Goal: Task Accomplishment & Management: Complete application form

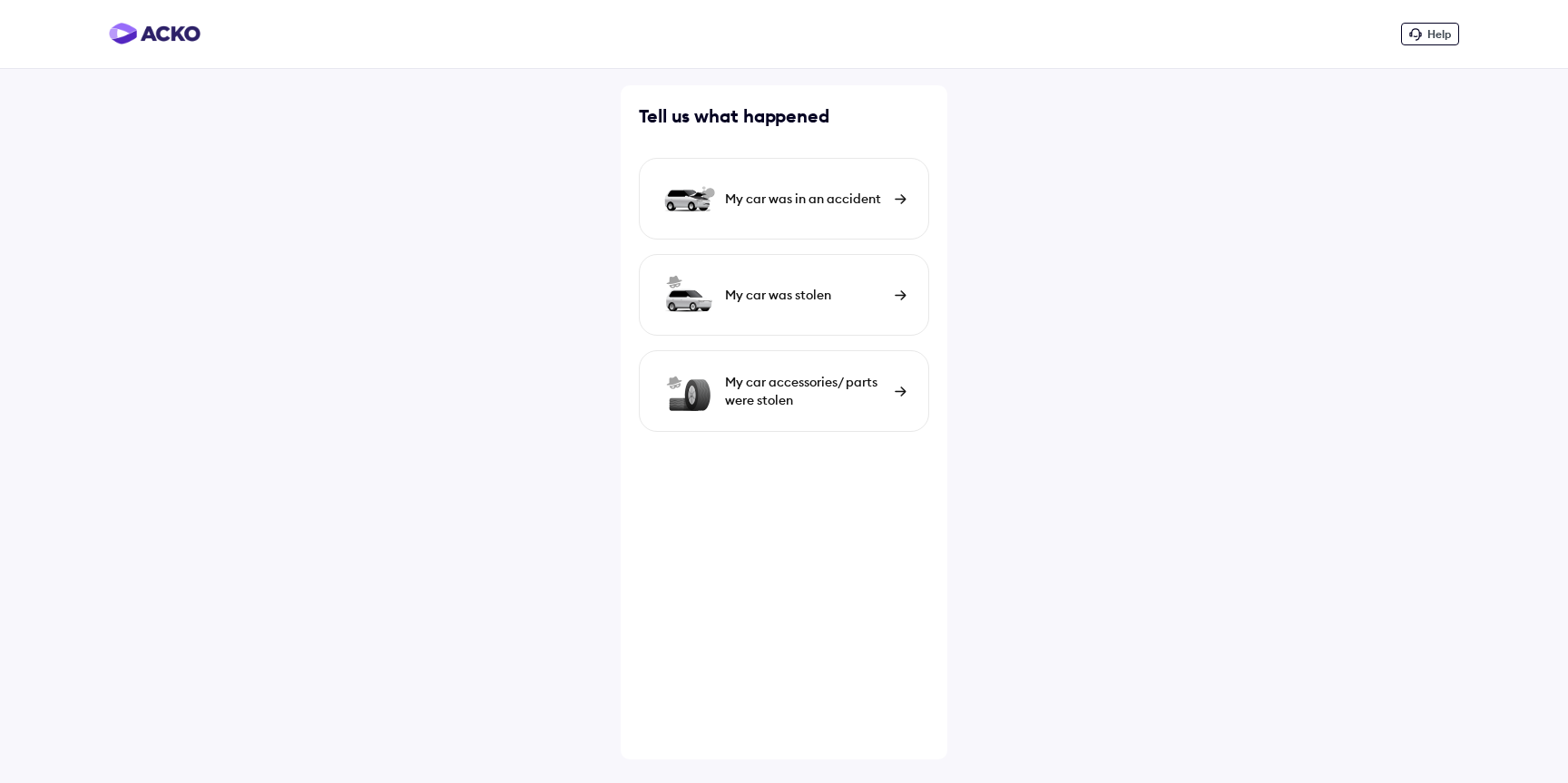
click at [812, 203] on div "My car was in an accident" at bounding box center [805, 198] width 161 height 18
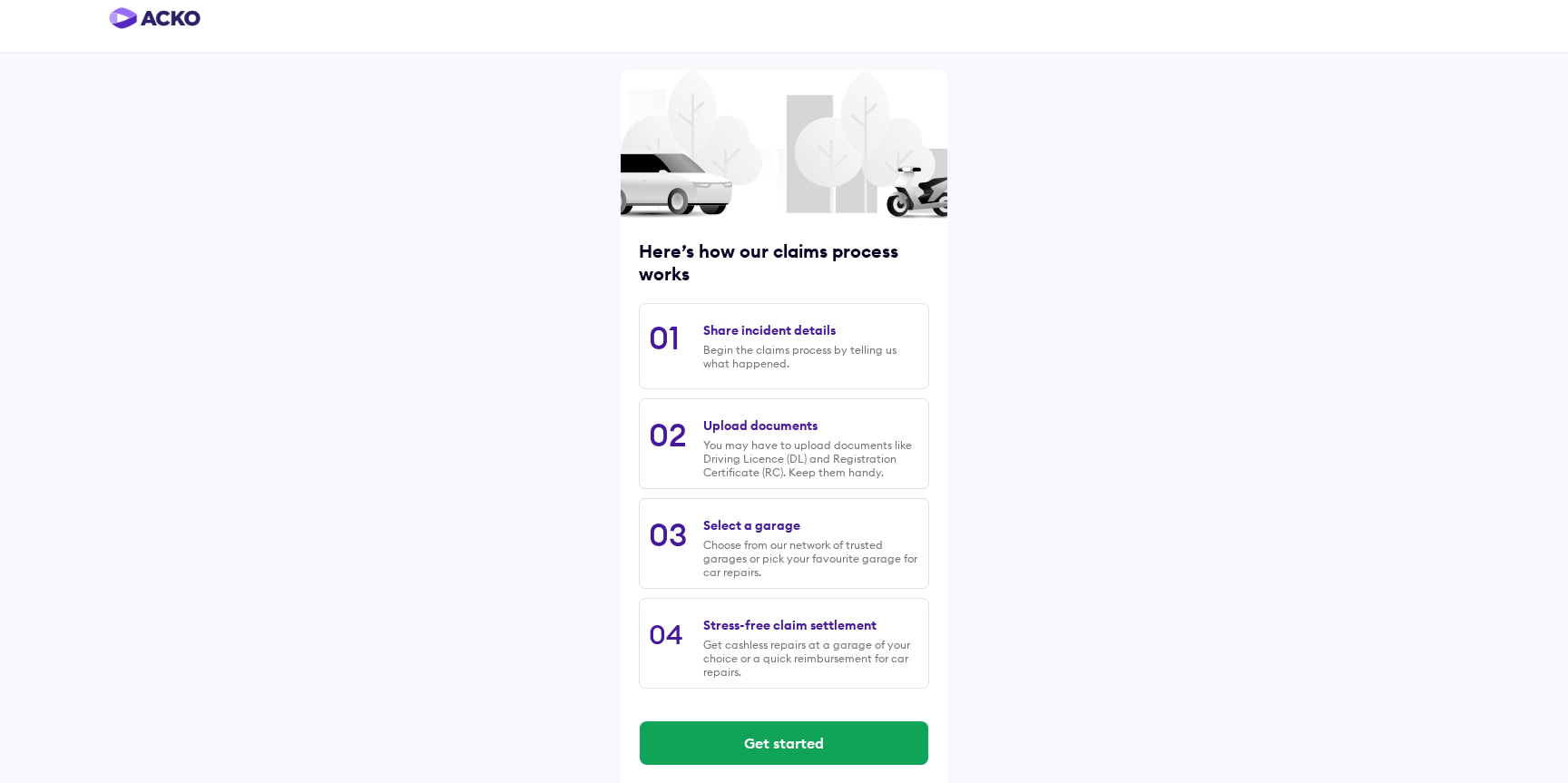
scroll to position [31, 0]
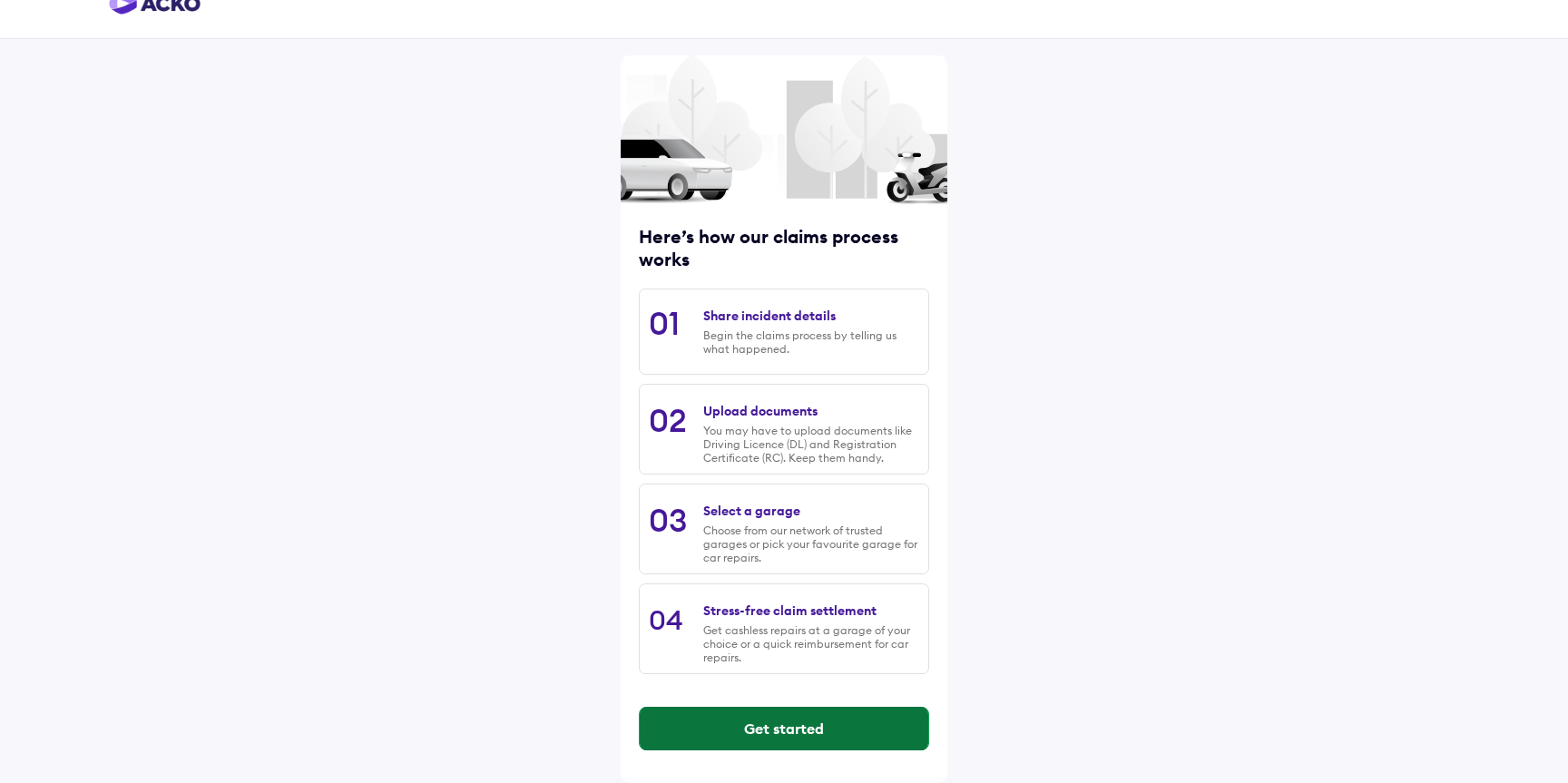
click at [790, 727] on button "Get started" at bounding box center [784, 728] width 288 height 43
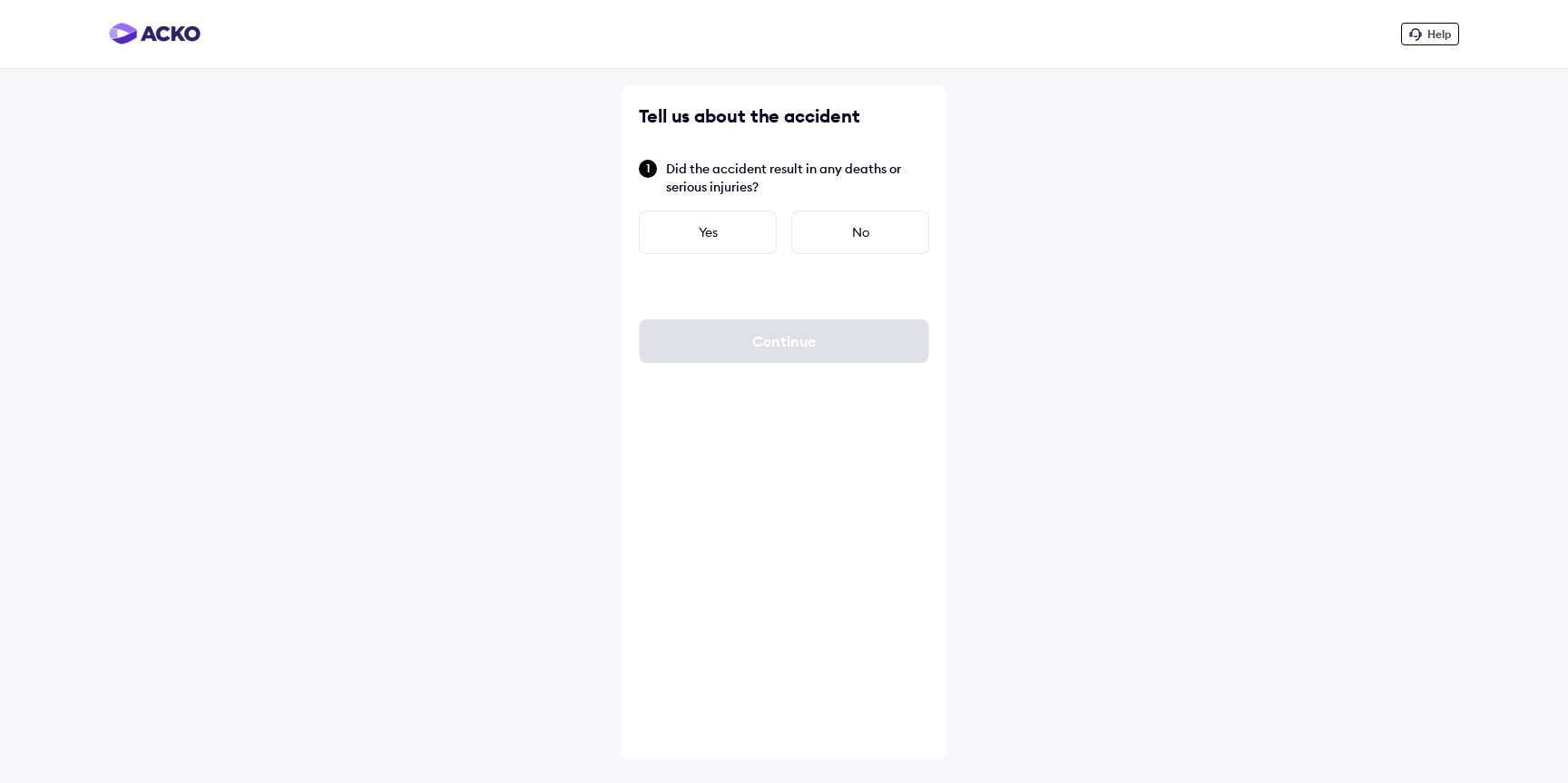
scroll to position [0, 0]
click at [826, 243] on div "No" at bounding box center [860, 232] width 138 height 43
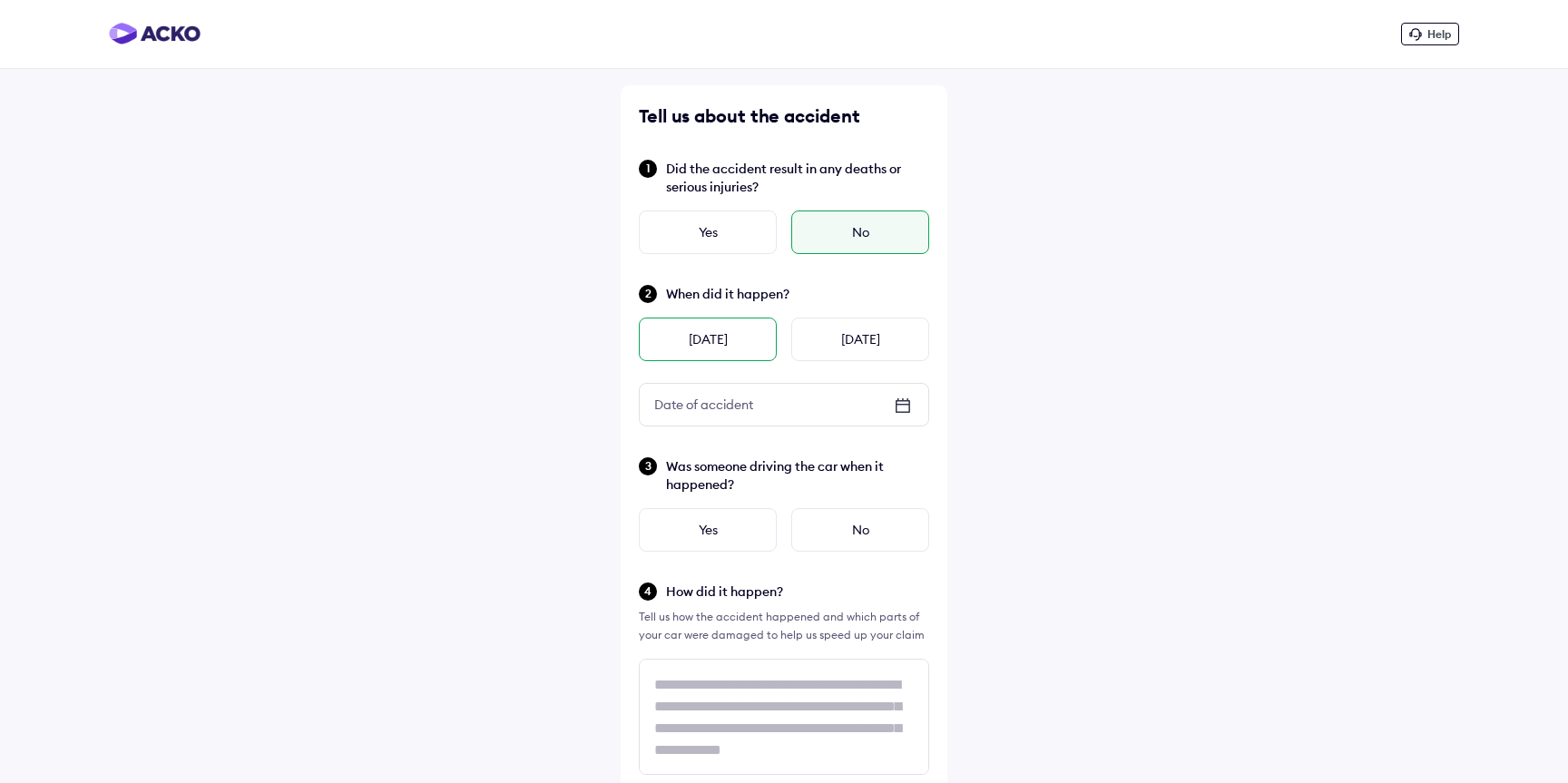
click at [722, 343] on div "[DATE]" at bounding box center [707, 339] width 138 height 43
click at [706, 539] on div "Yes" at bounding box center [707, 530] width 138 height 43
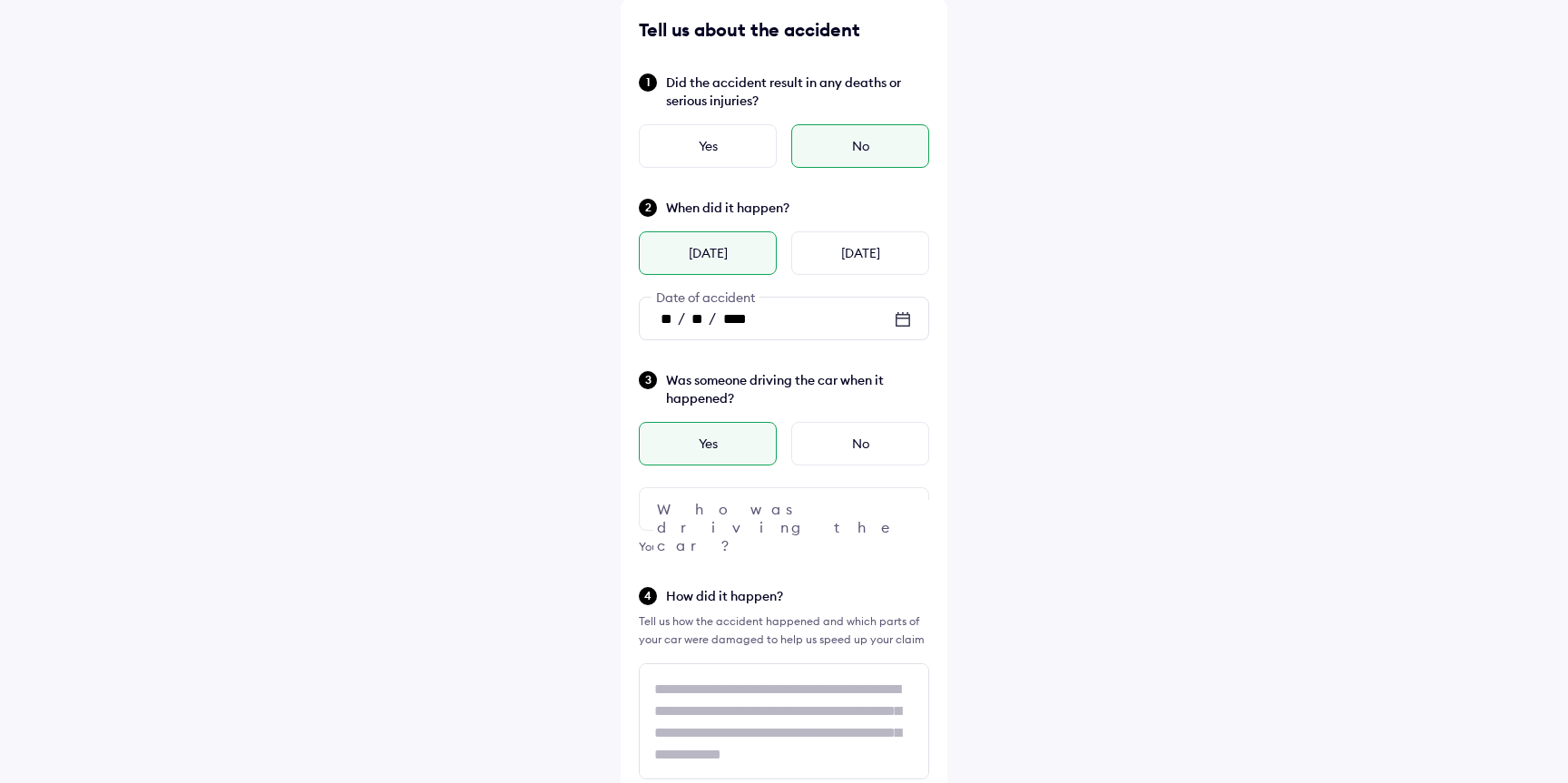
scroll to position [98, 0]
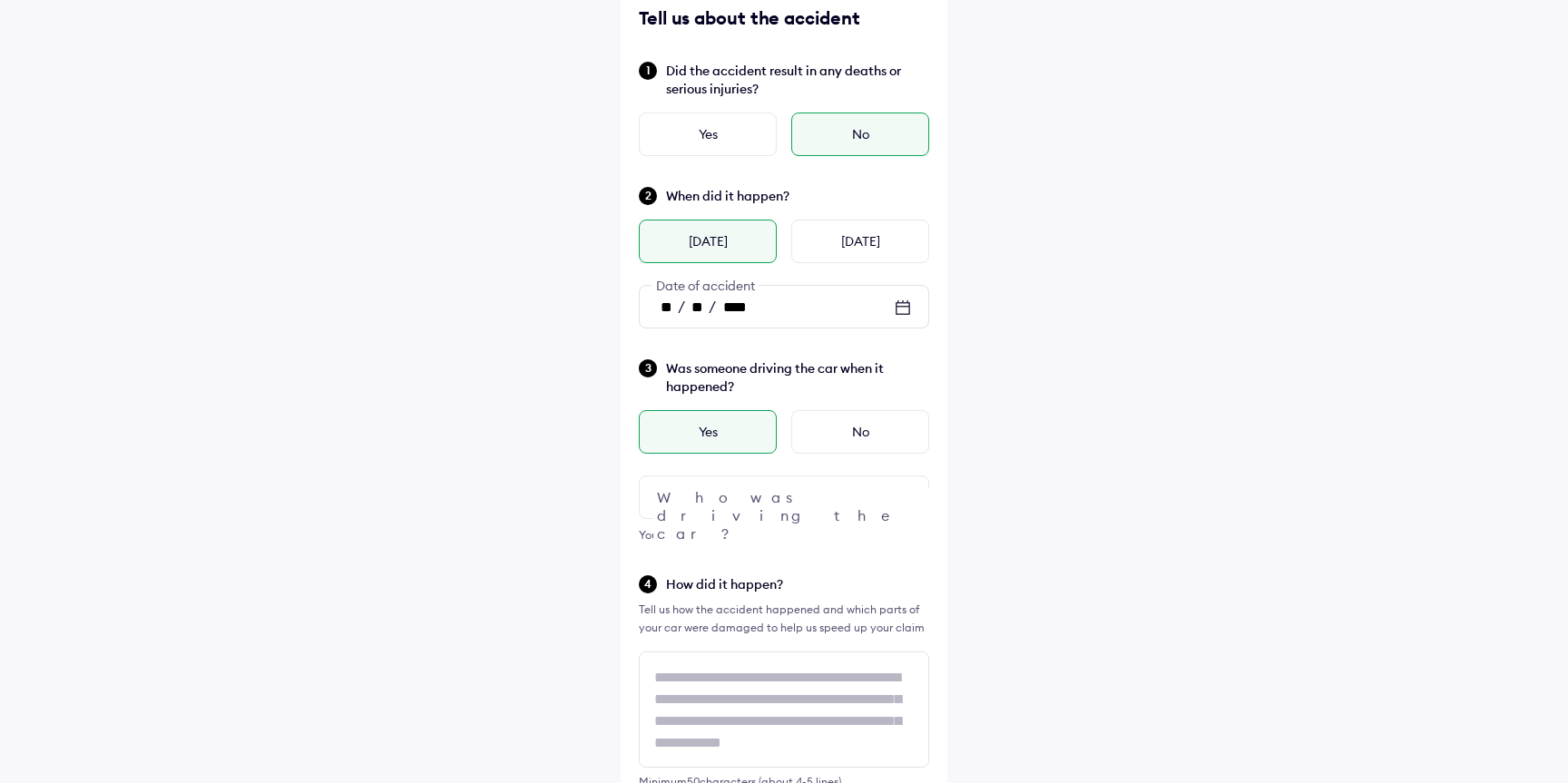
click at [722, 493] on div at bounding box center [784, 497] width 290 height 43
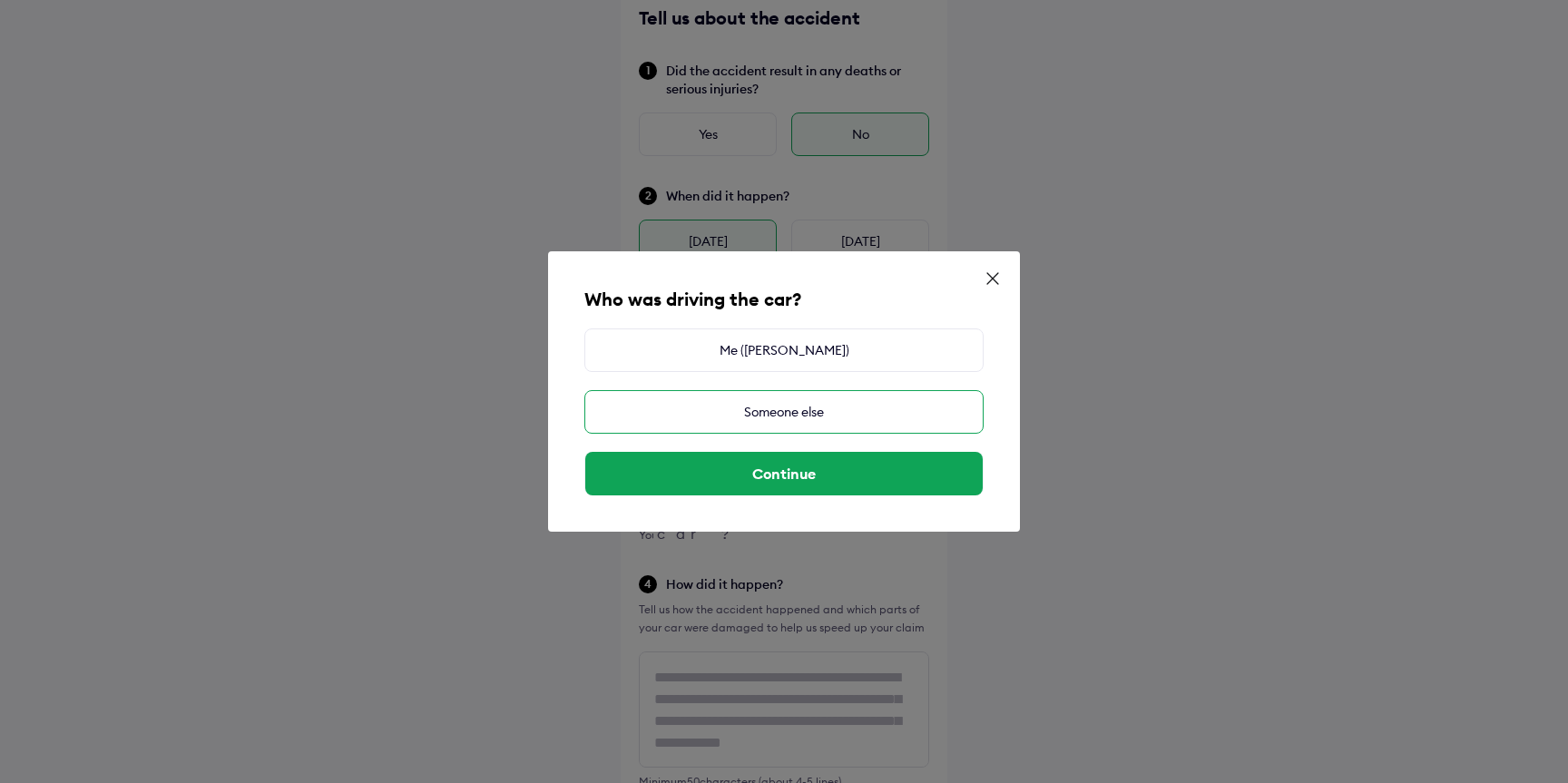
click at [800, 414] on div "Someone else" at bounding box center [784, 412] width 399 height 43
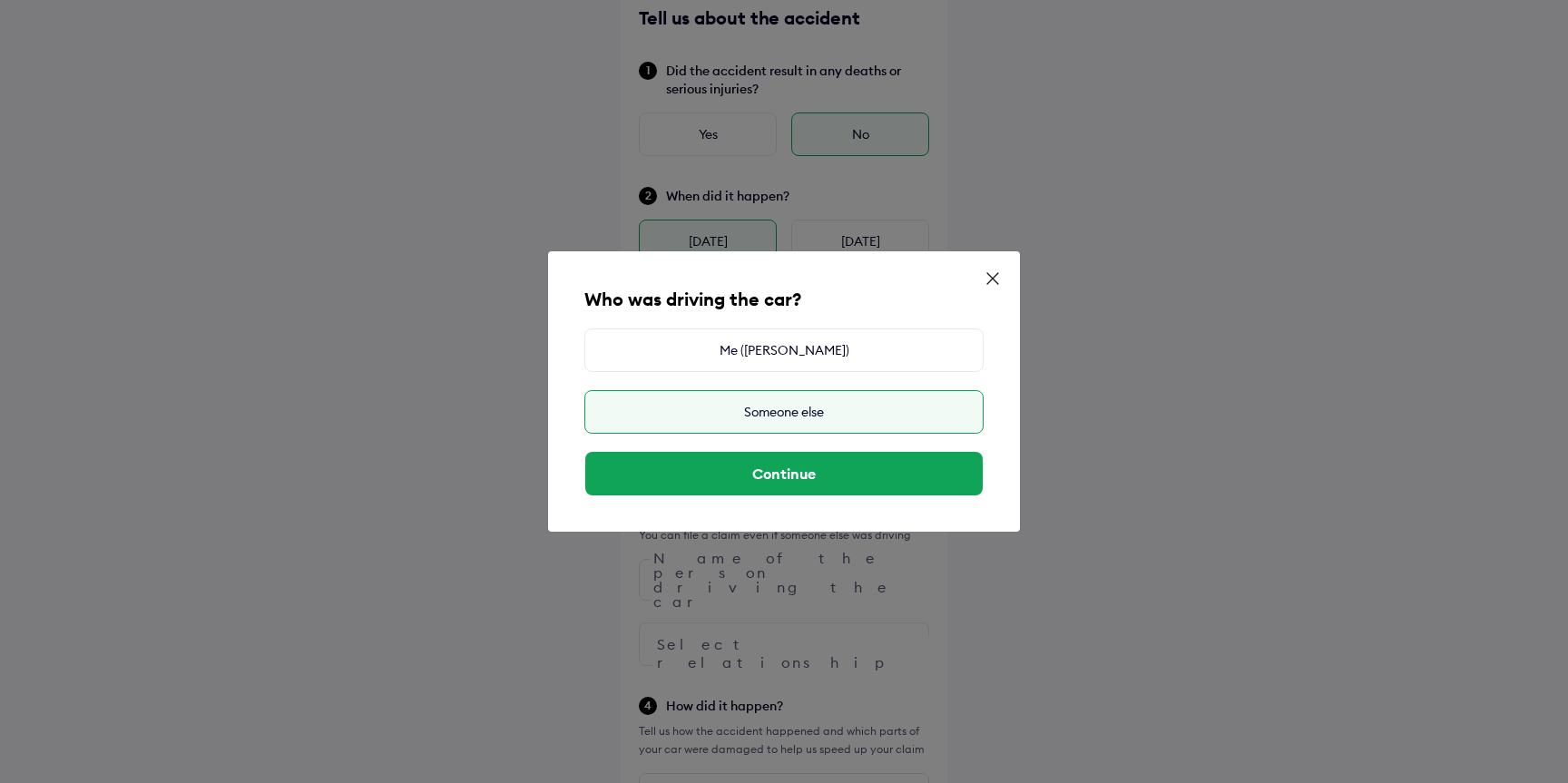
click at [463, 525] on div "Who was driving the car? Me ([PERSON_NAME]) Someone else Continue" at bounding box center [784, 391] width 1568 height 783
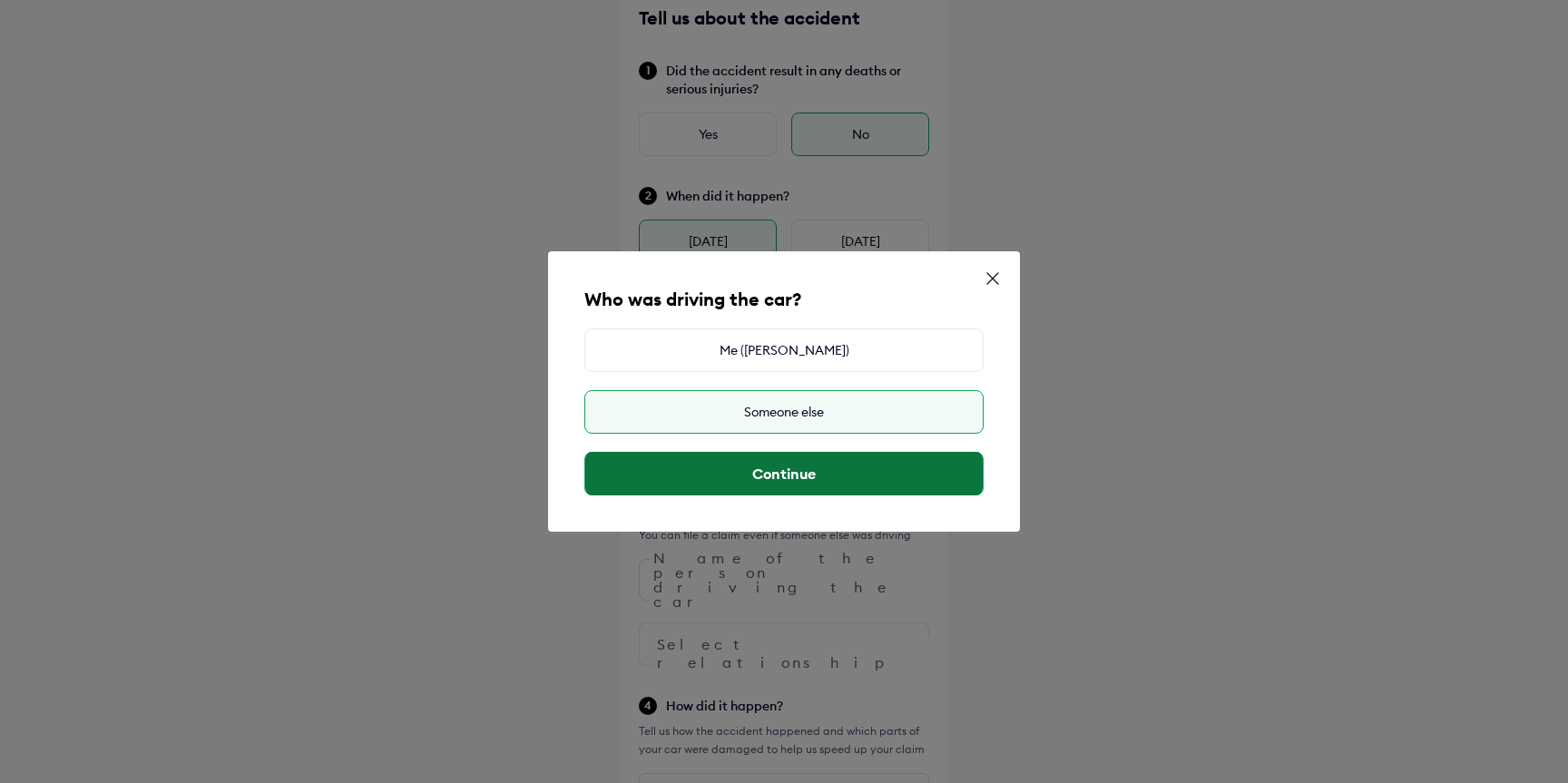
click at [781, 475] on button "Continue" at bounding box center [784, 474] width 397 height 43
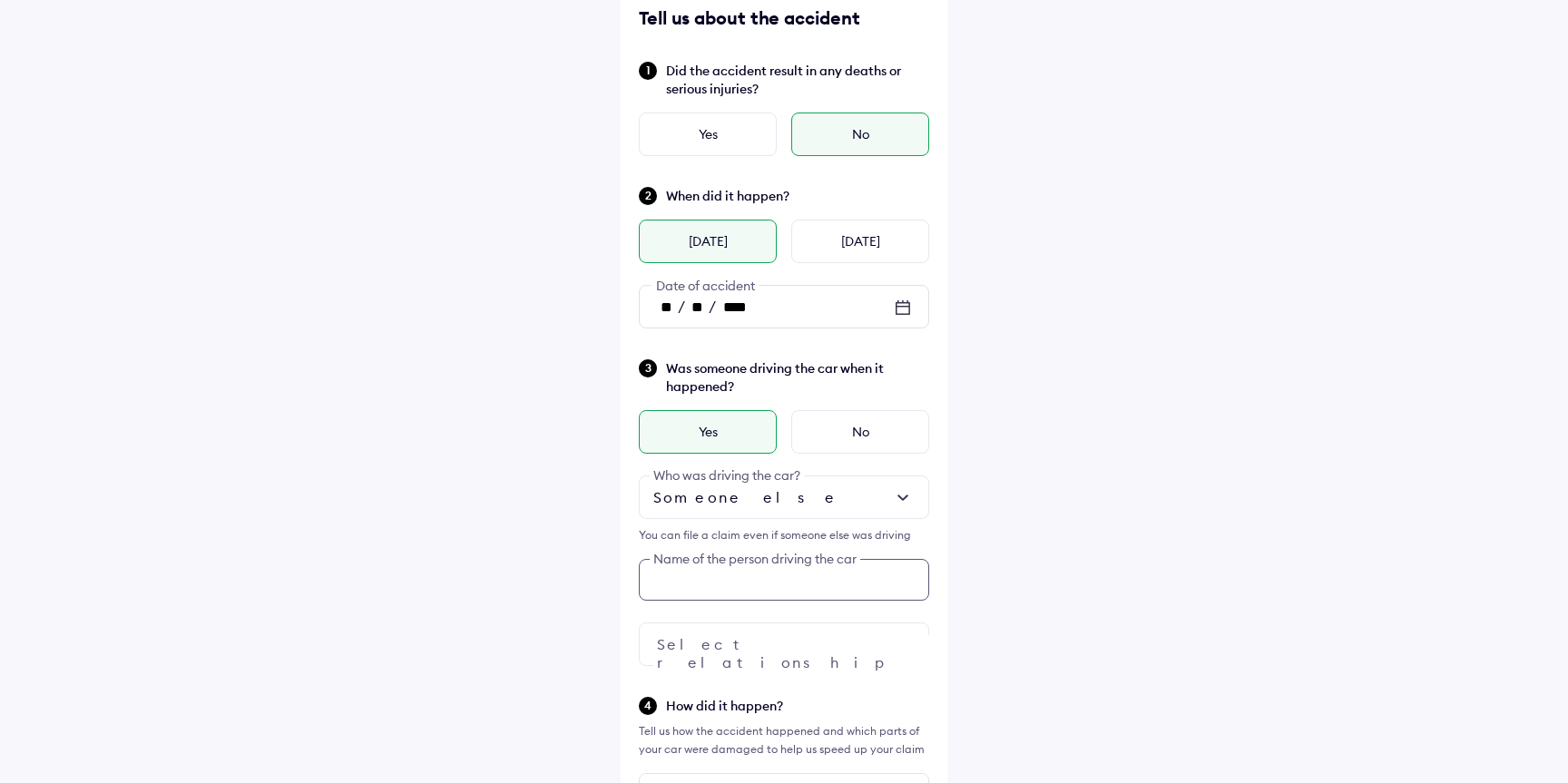
click at [750, 584] on div "Was someone driving the car when it happened? Yes No Someone else Who was drivi…" at bounding box center [784, 511] width 290 height 308
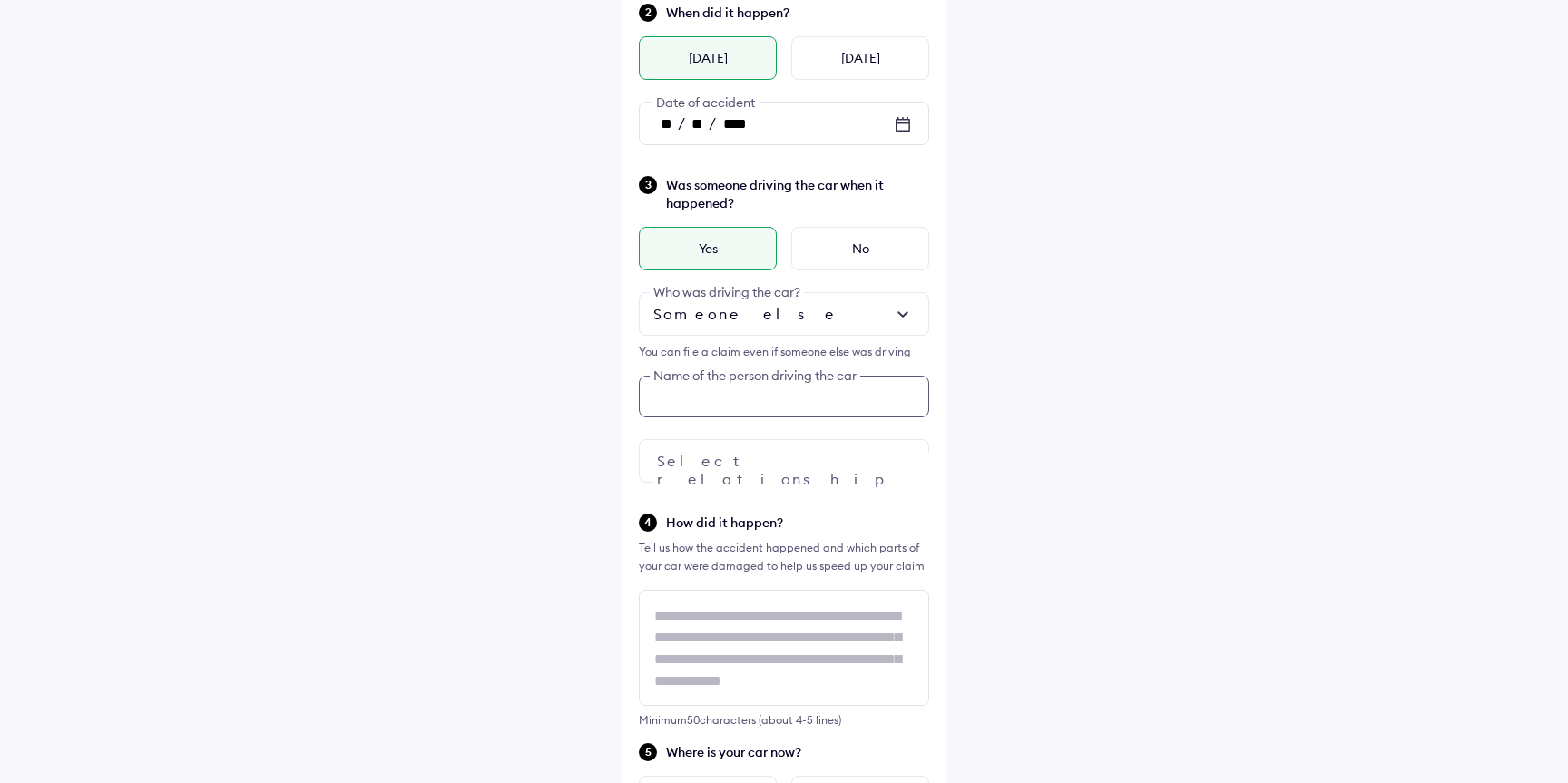
scroll to position [286, 0]
click at [761, 401] on input "text" at bounding box center [784, 392] width 290 height 41
type input "*"
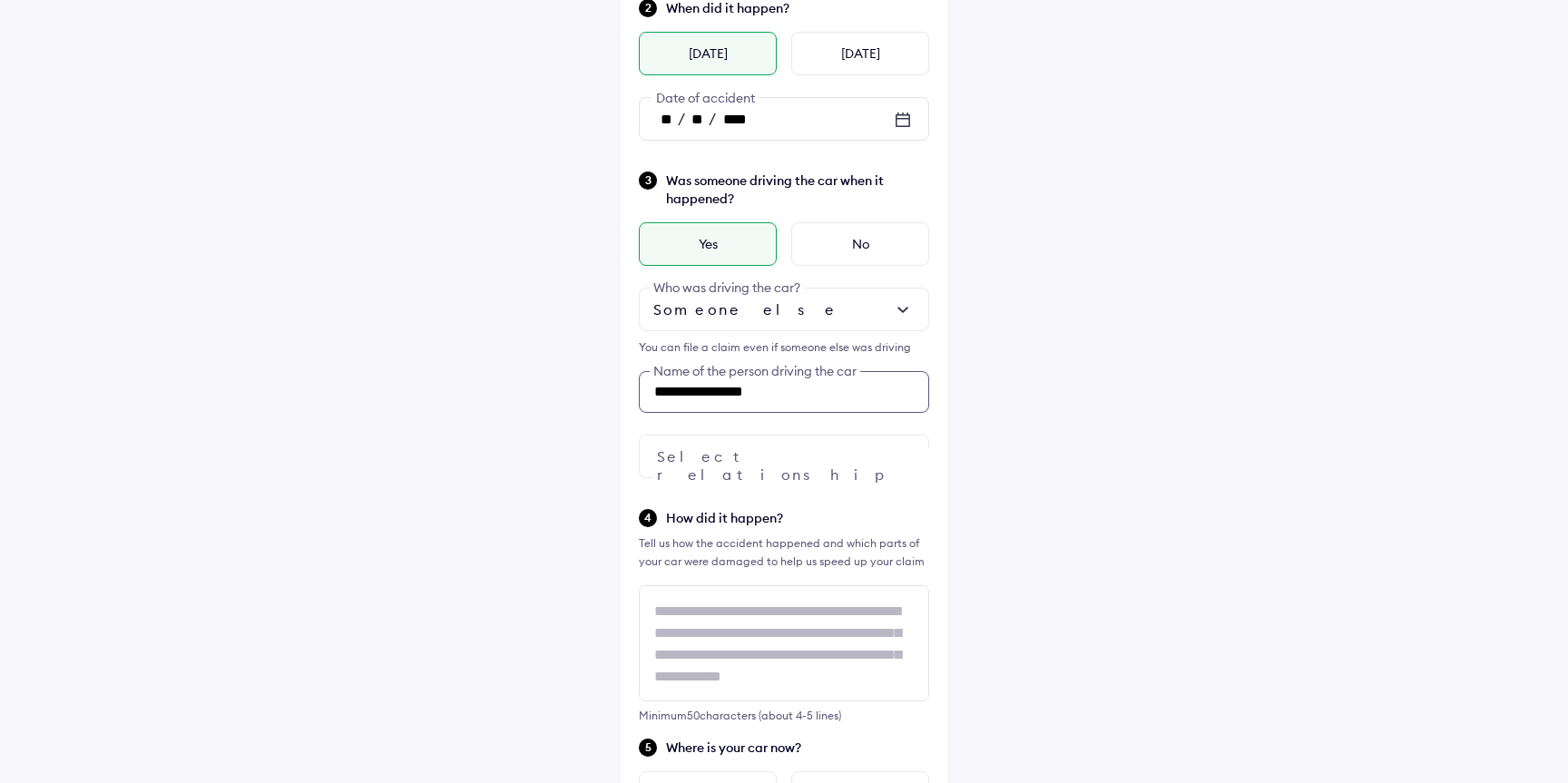
type input "**********"
click at [773, 463] on div at bounding box center [784, 457] width 290 height 43
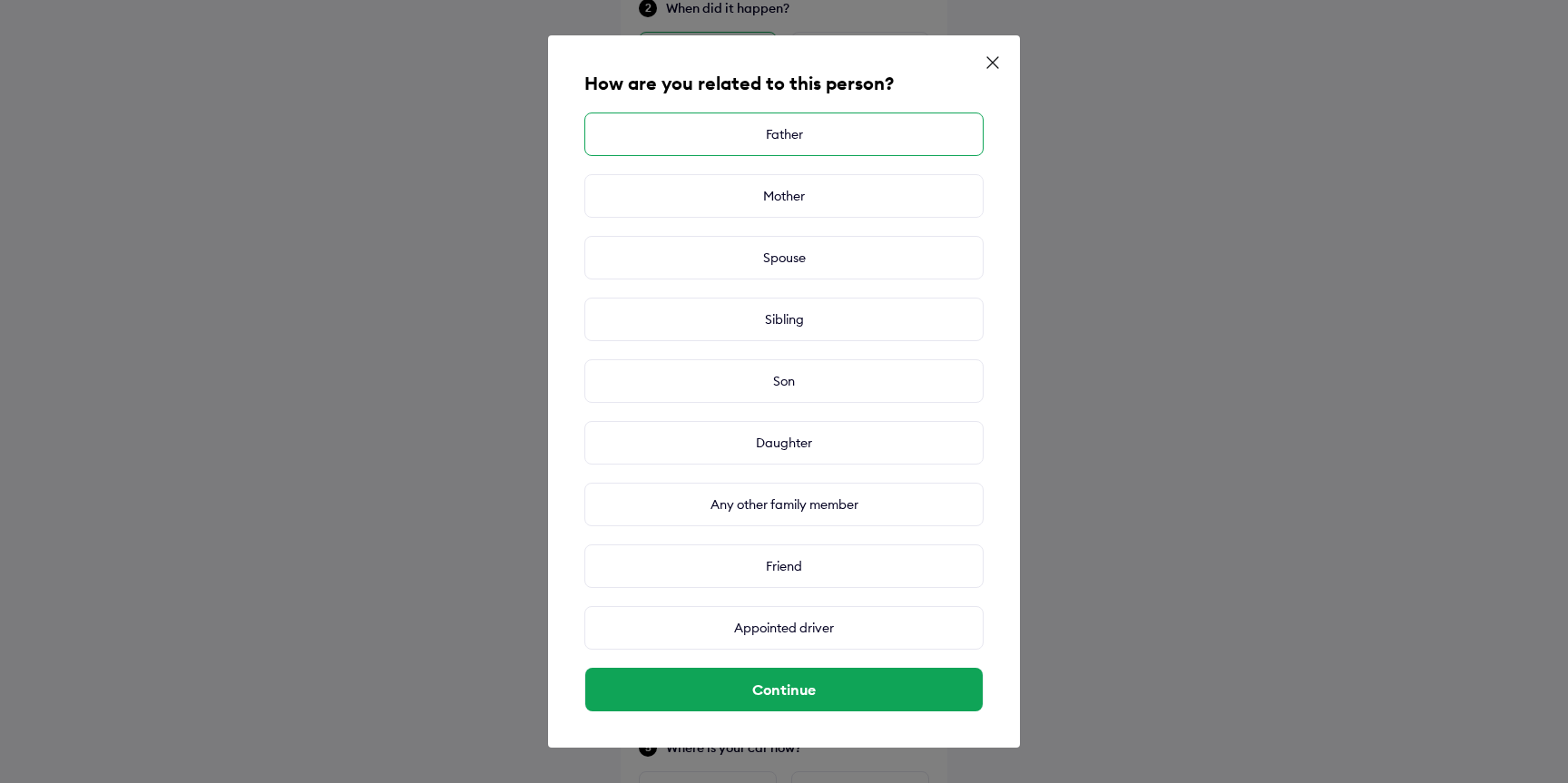
click at [811, 146] on div "Father" at bounding box center [784, 134] width 399 height 43
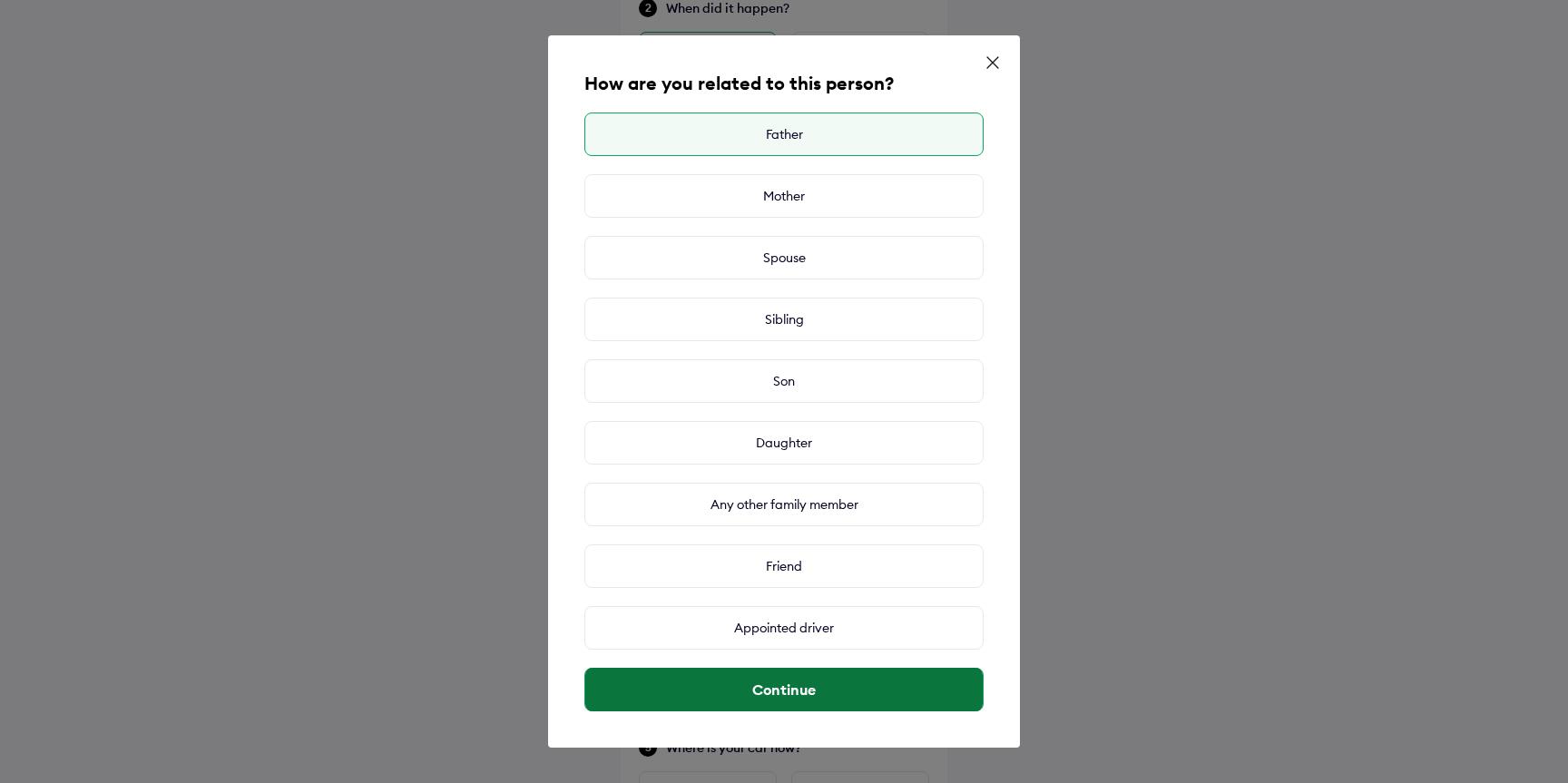
click at [817, 691] on button "Continue" at bounding box center [784, 690] width 397 height 43
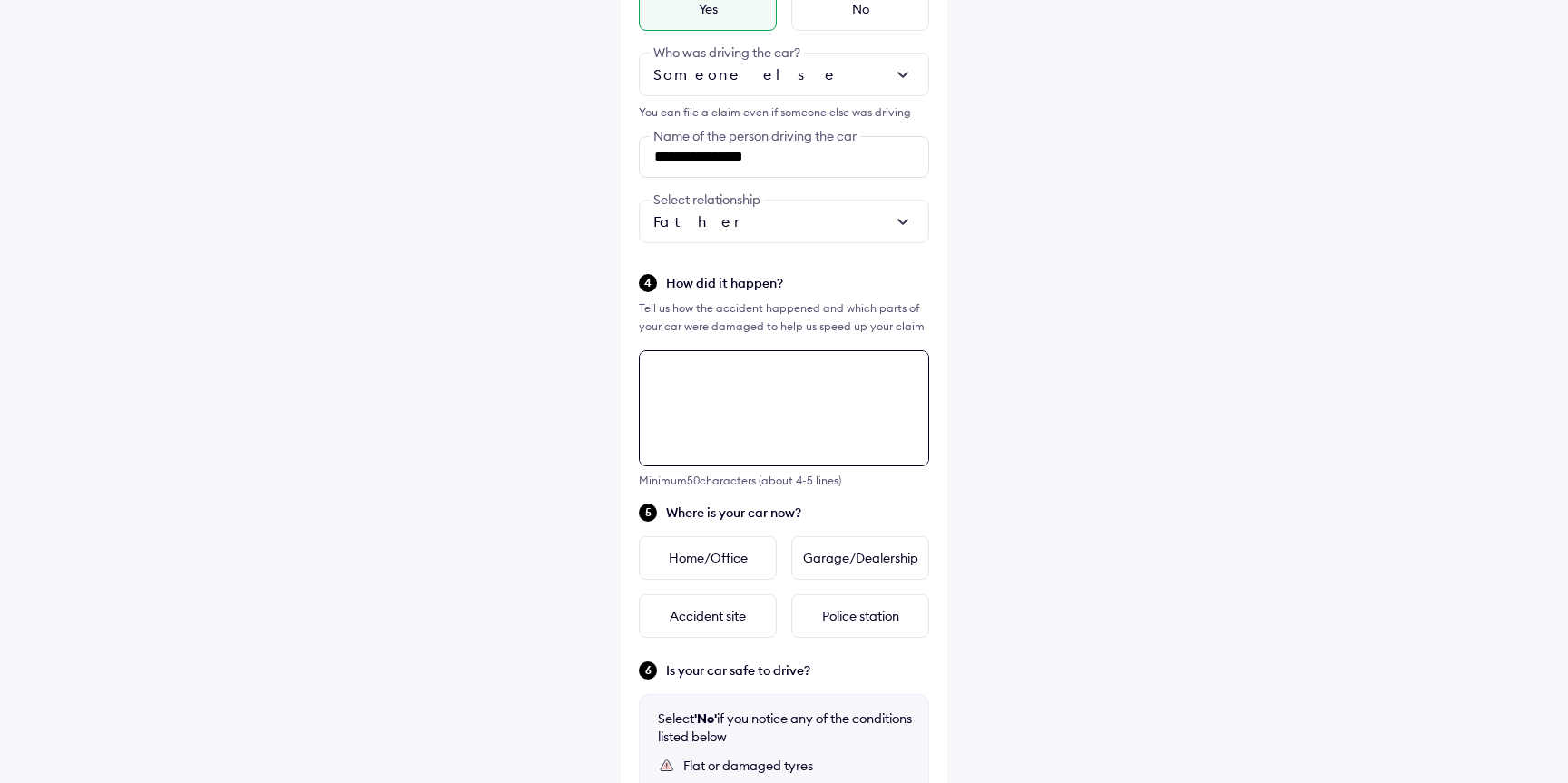
click at [702, 439] on textarea at bounding box center [784, 409] width 290 height 117
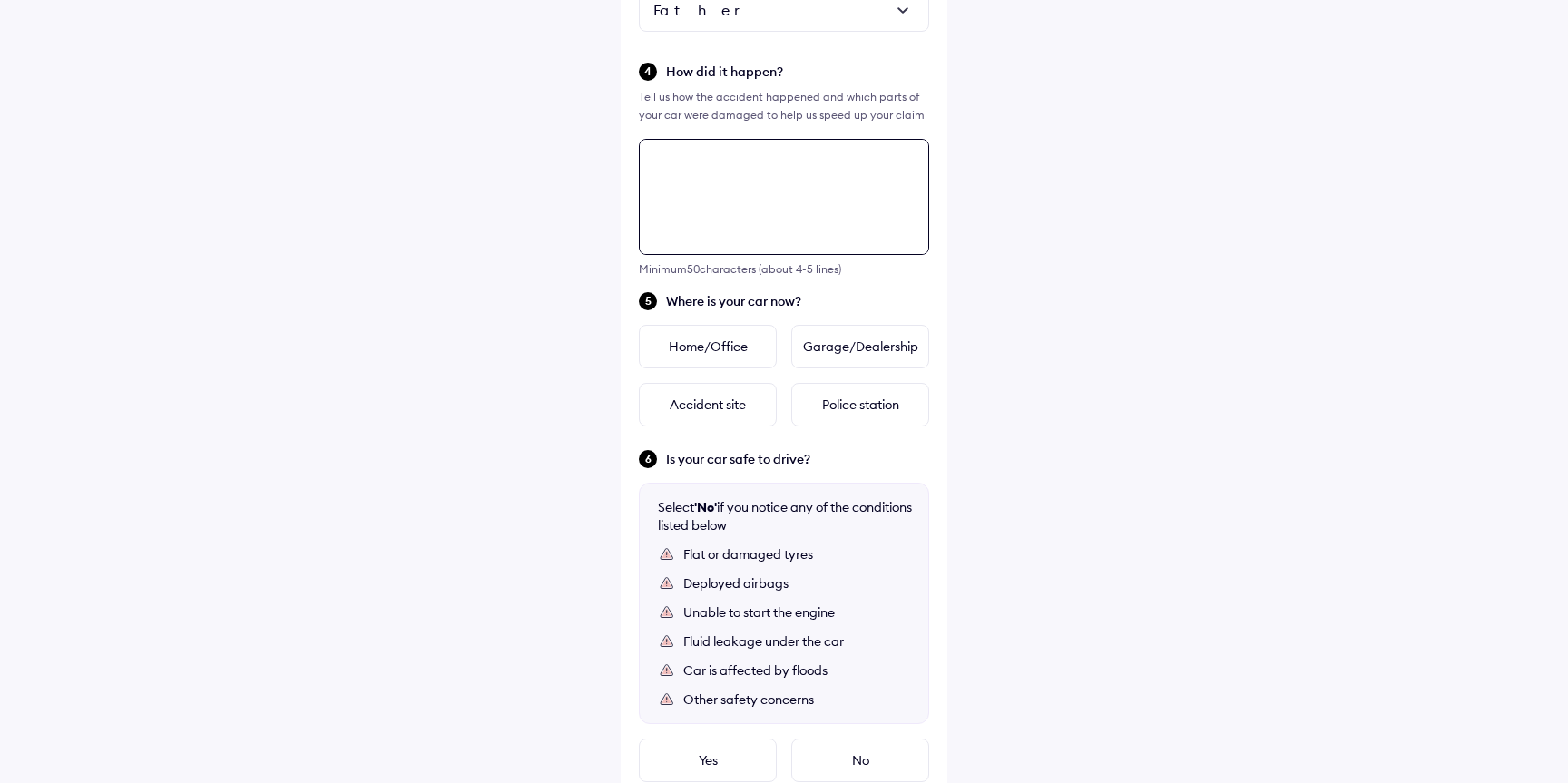
scroll to position [725, 0]
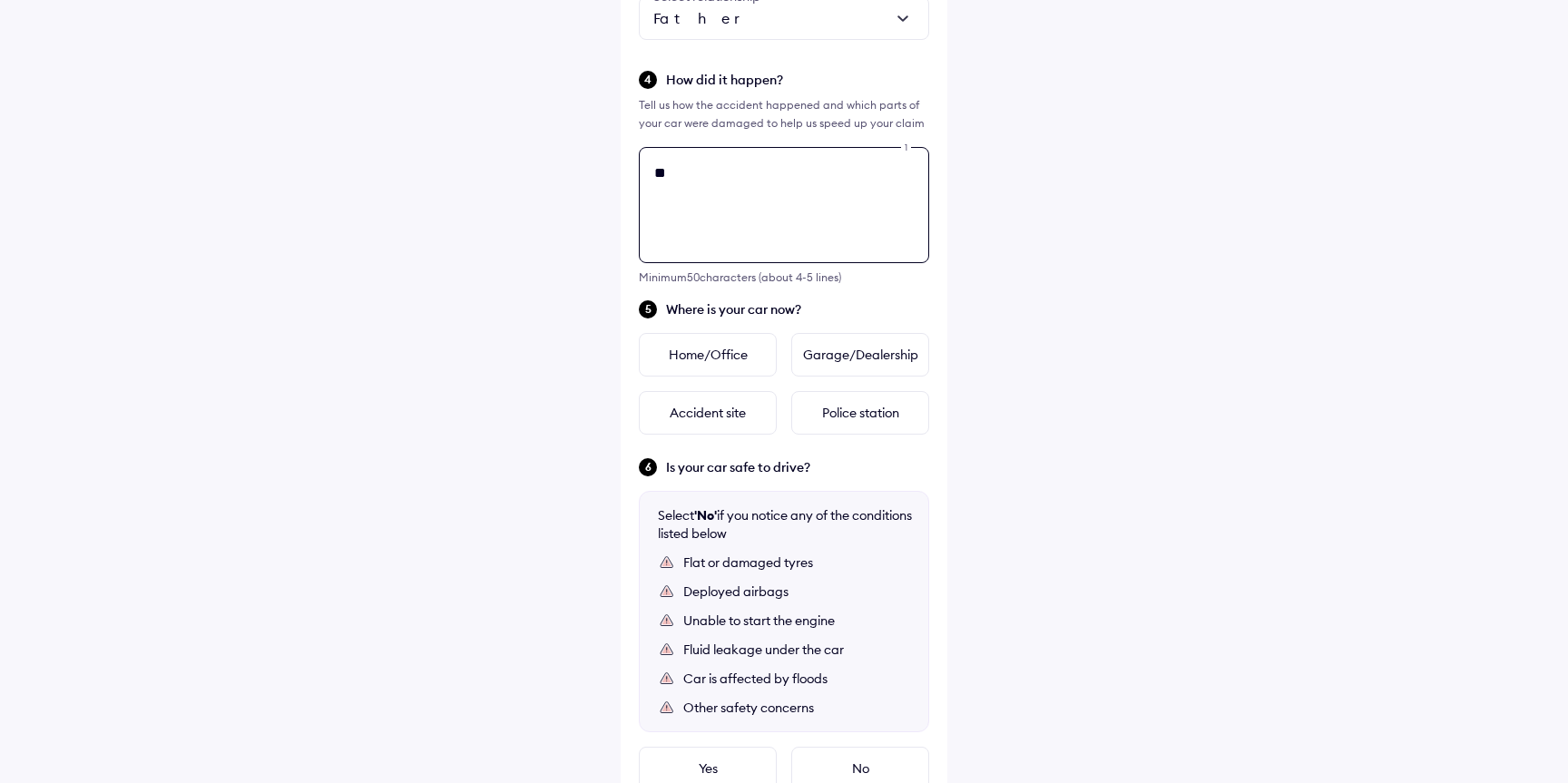
type textarea "*"
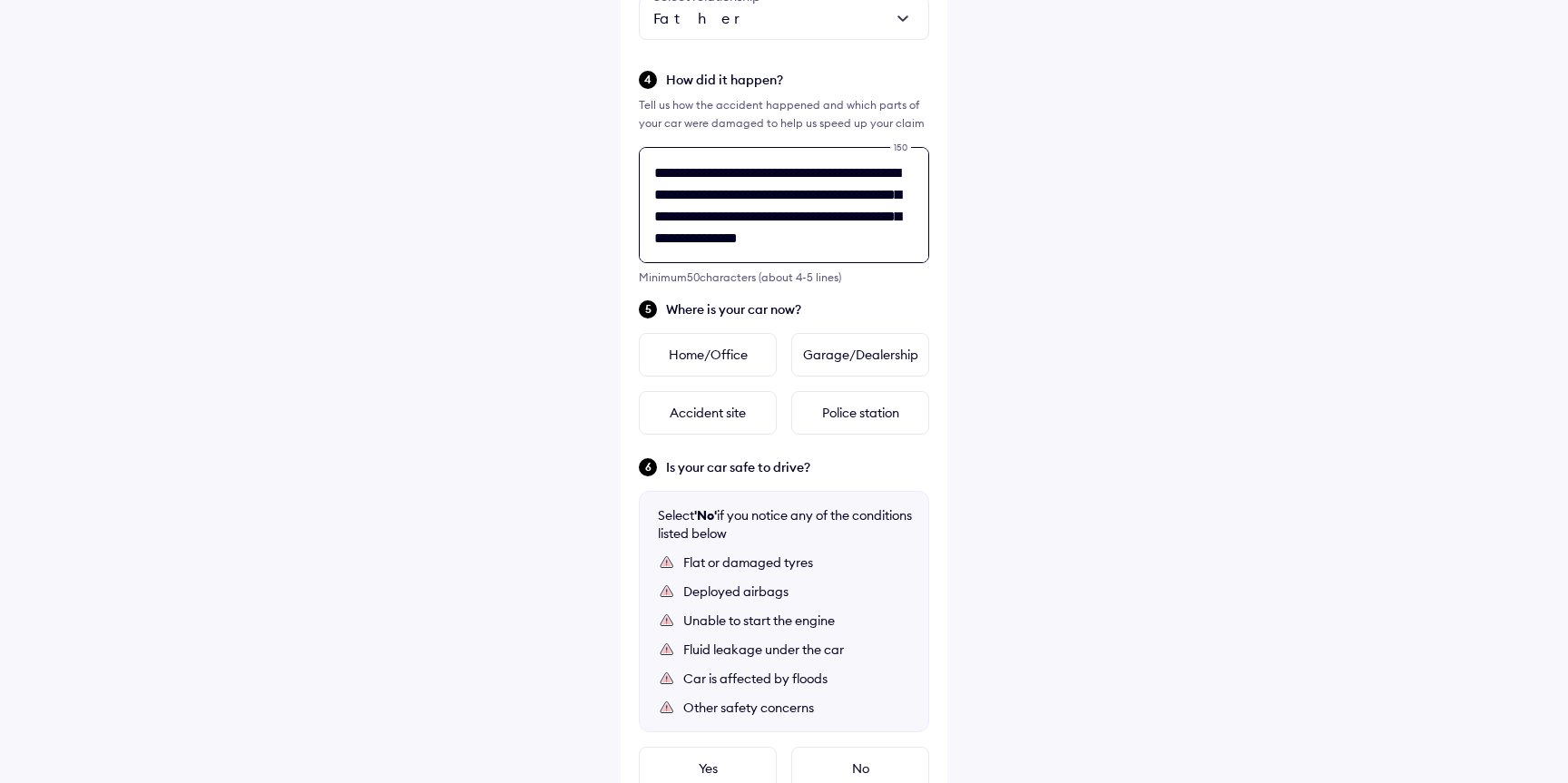
scroll to position [8, 0]
type textarea "**********"
click at [700, 357] on div "Home/Office" at bounding box center [707, 354] width 138 height 43
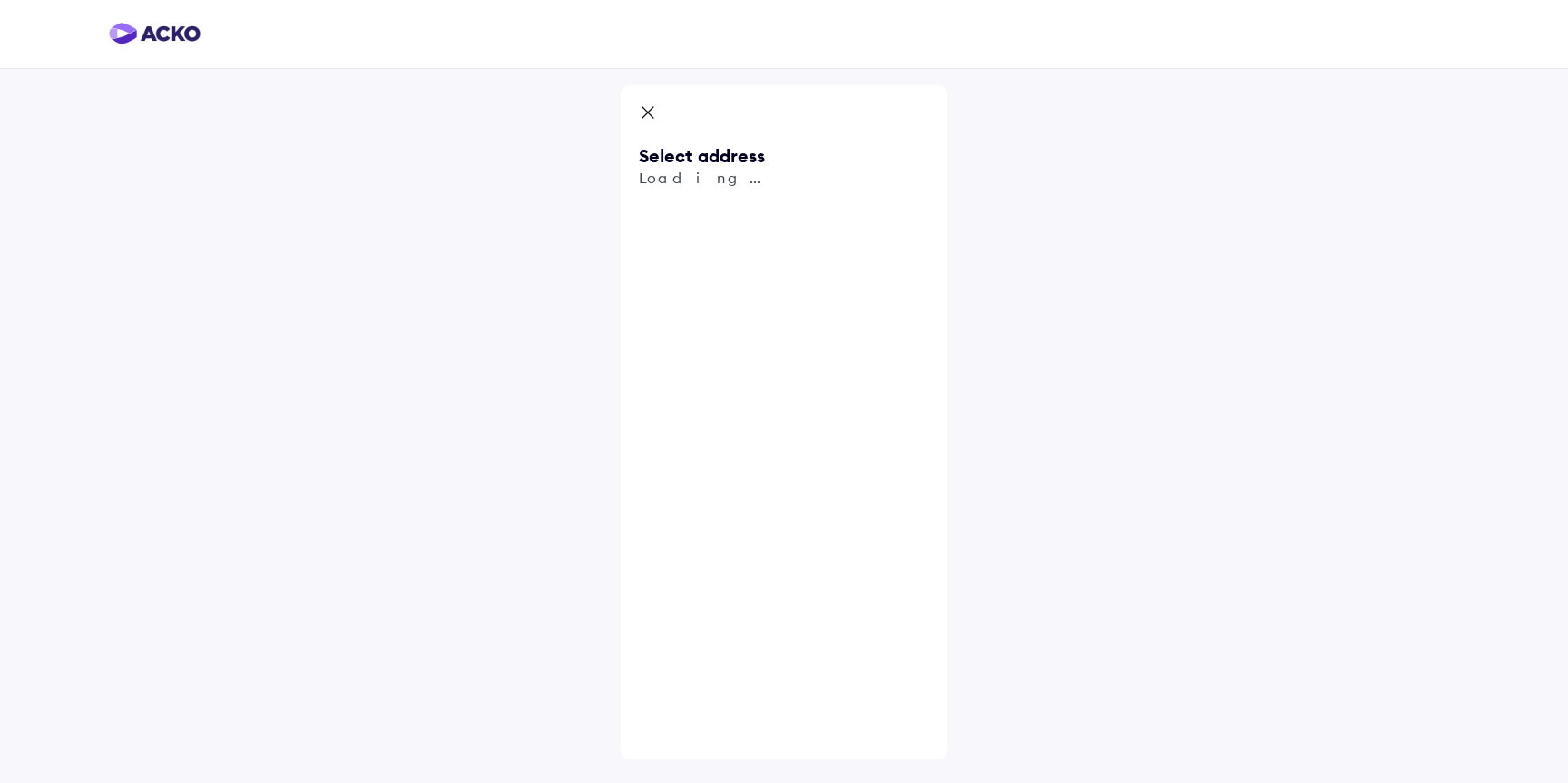
scroll to position [0, 0]
click at [695, 214] on input "text" at bounding box center [784, 211] width 290 height 41
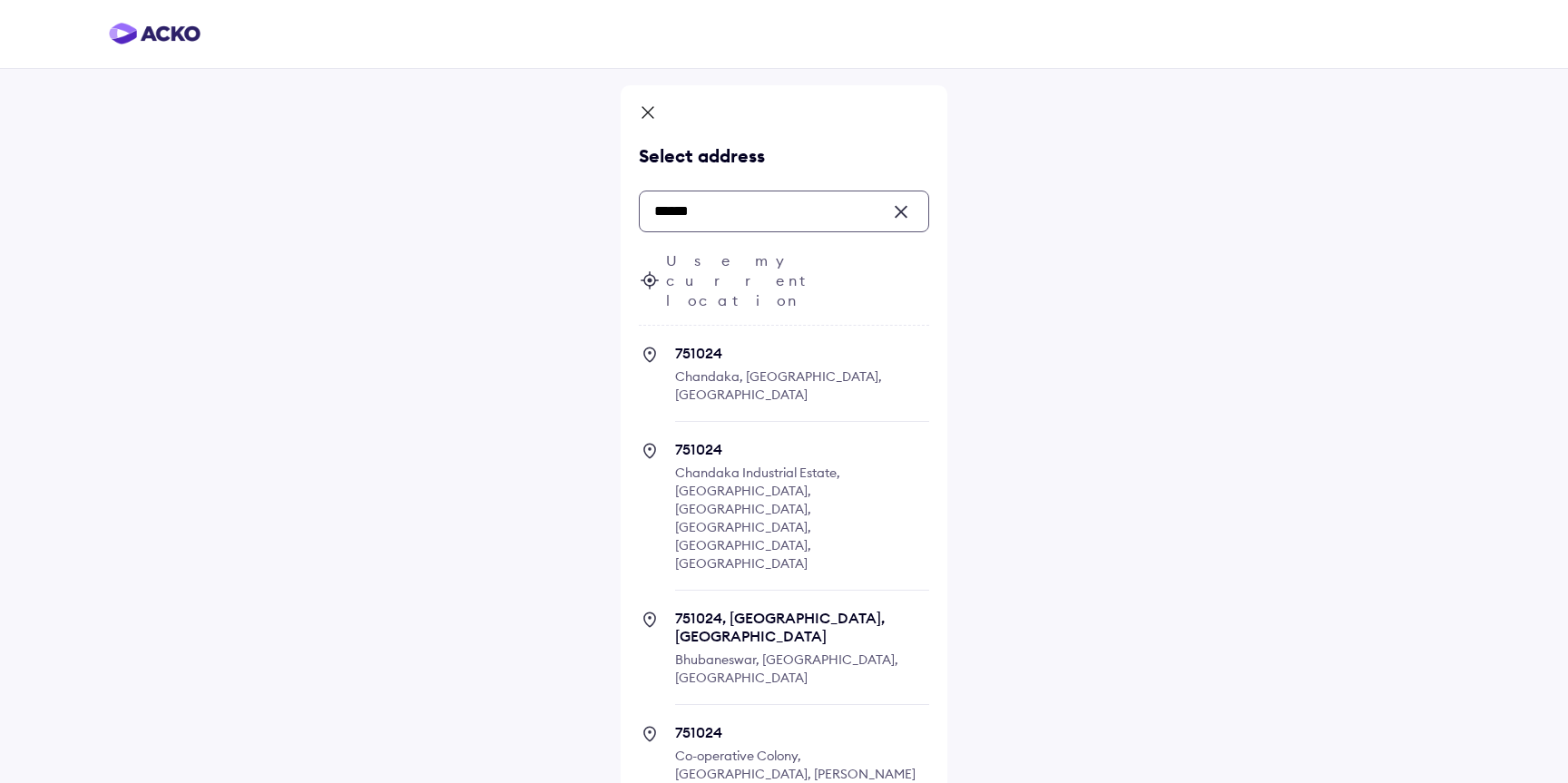
click at [689, 211] on input "******" at bounding box center [784, 211] width 290 height 41
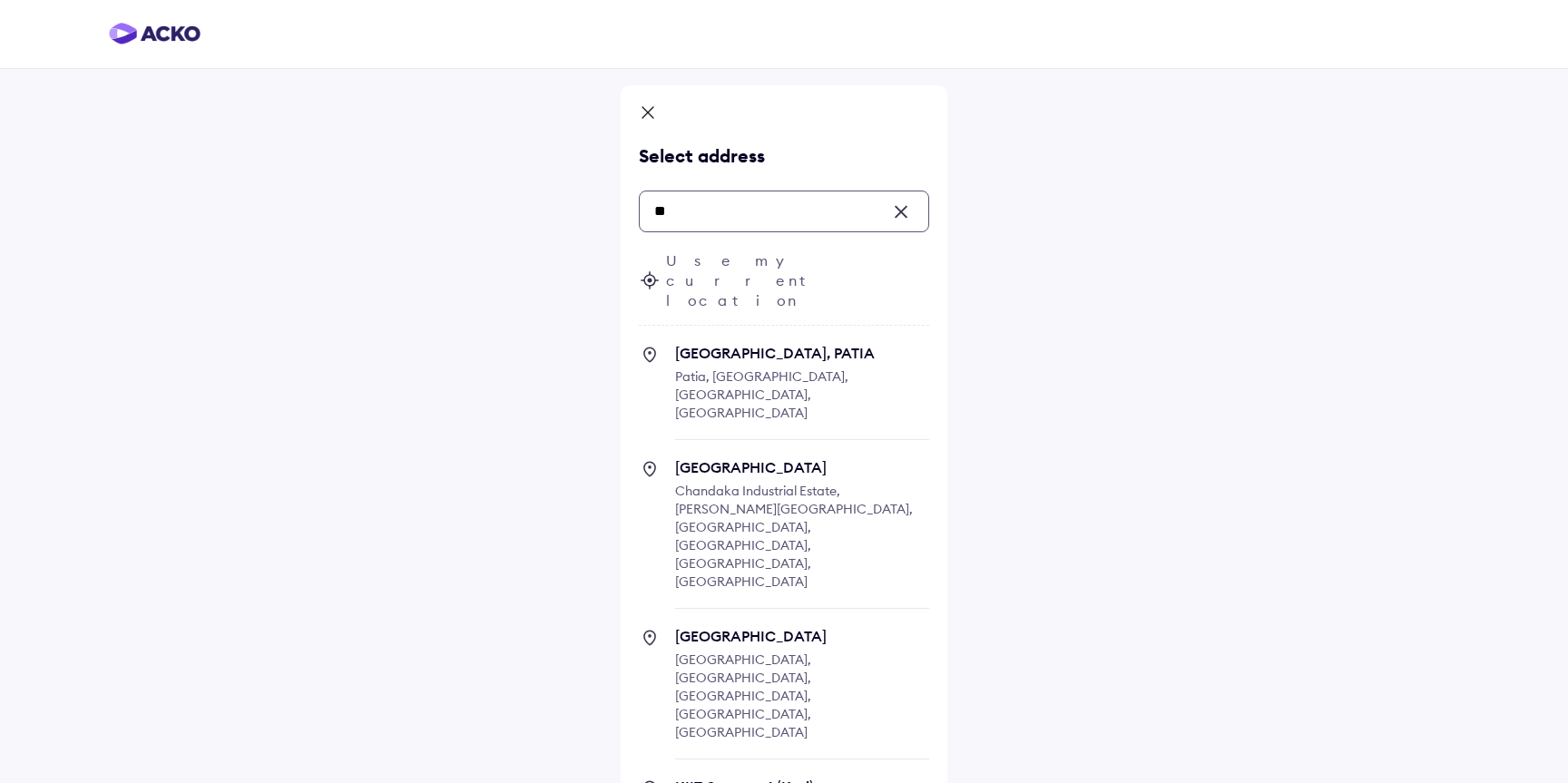
type input "*"
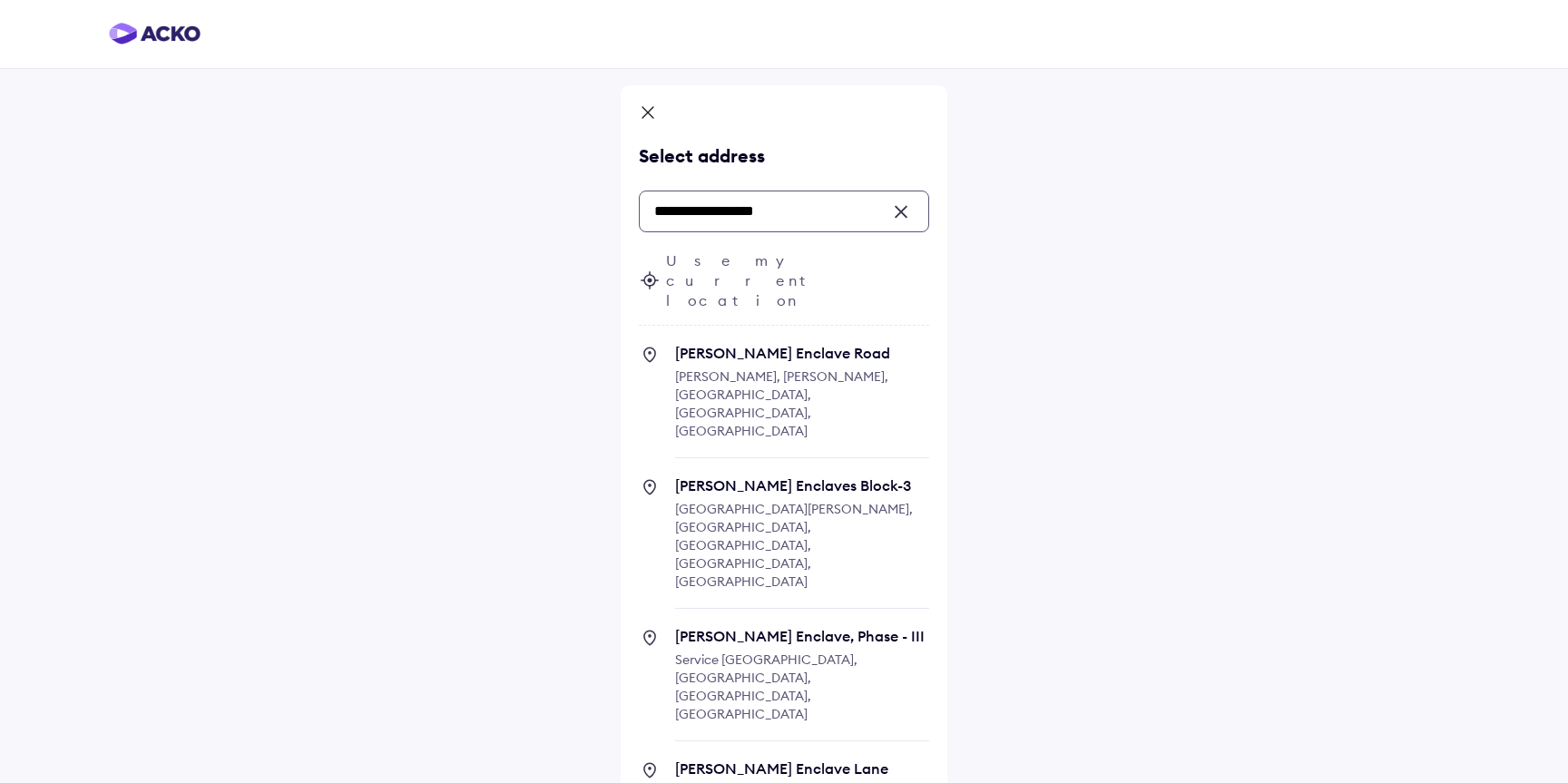
scroll to position [9, 0]
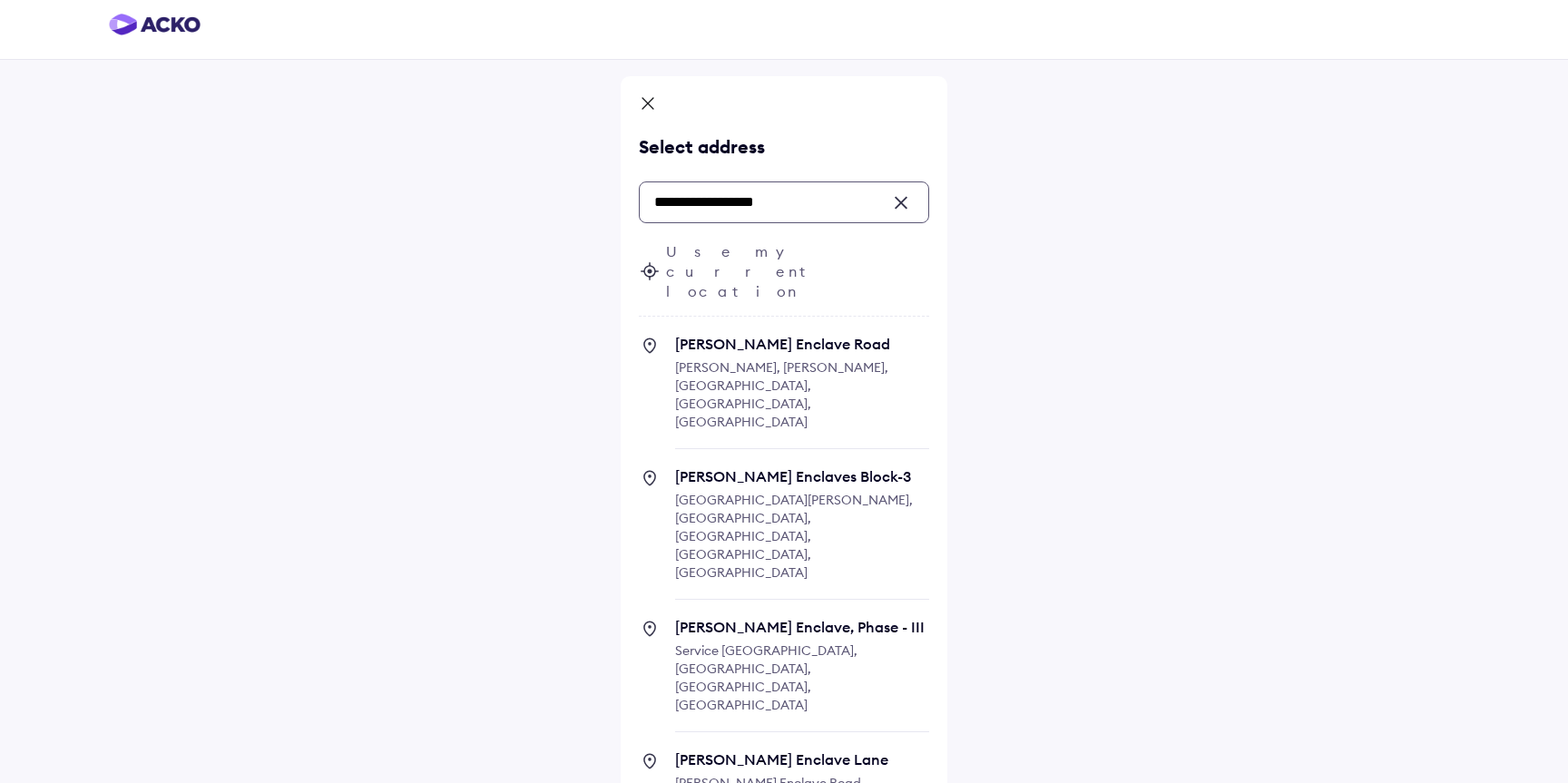
type input "**********"
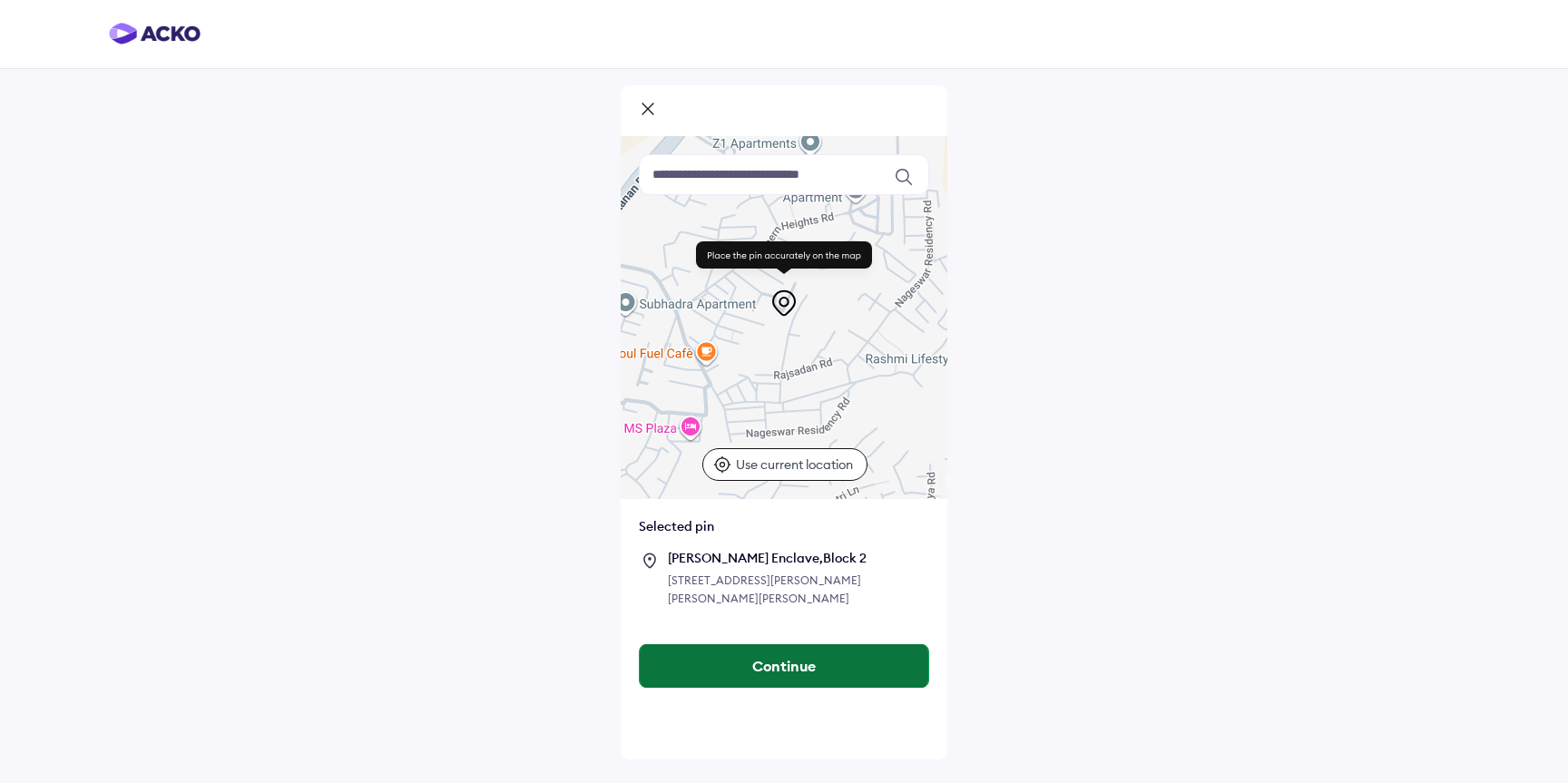
click at [776, 688] on button "Continue" at bounding box center [784, 666] width 288 height 43
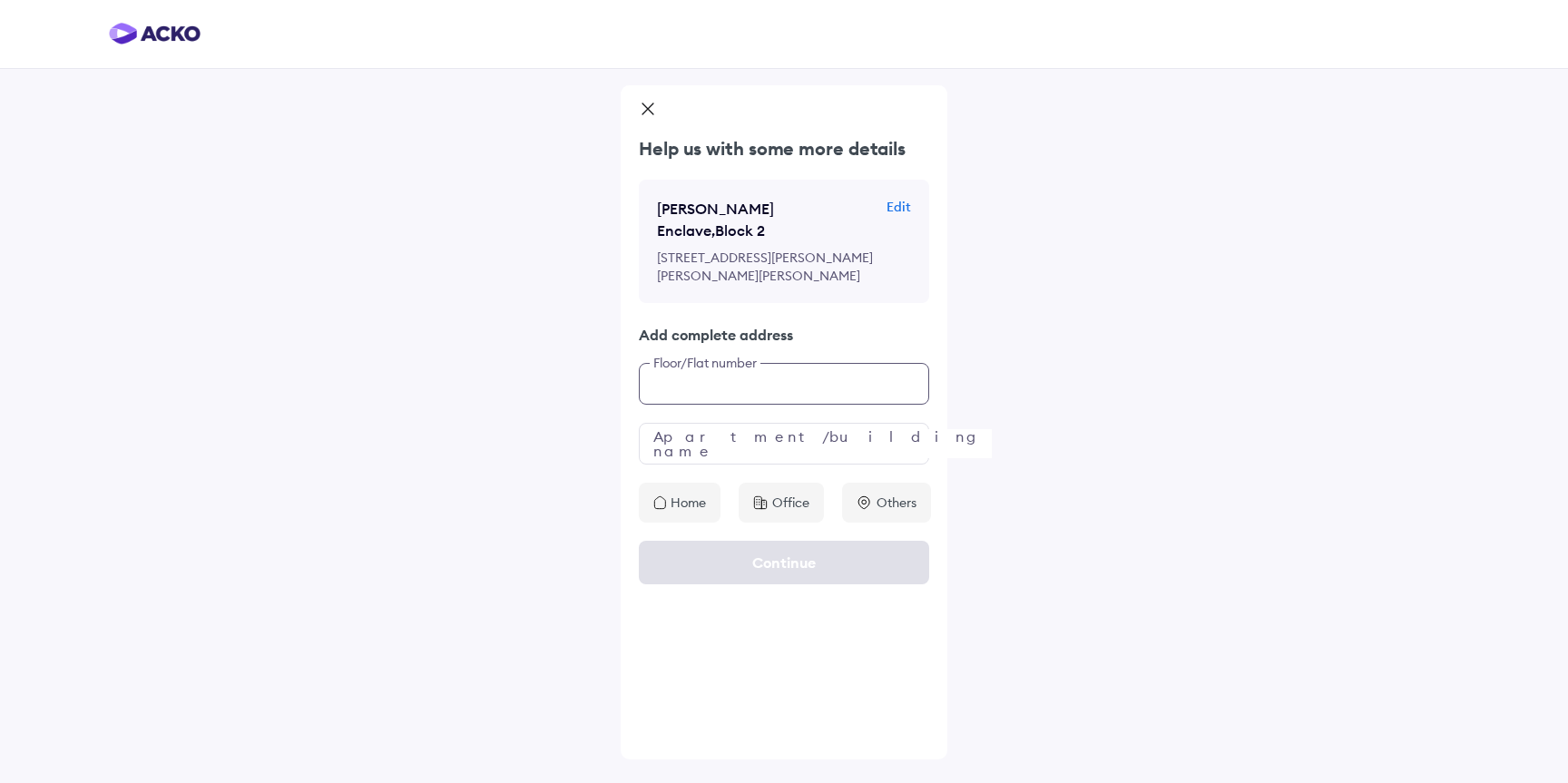
click at [727, 394] on input "text" at bounding box center [784, 384] width 290 height 41
type input "**********"
click at [700, 447] on input "text" at bounding box center [784, 444] width 290 height 41
type input "**********"
click at [665, 509] on icon at bounding box center [660, 502] width 11 height 12
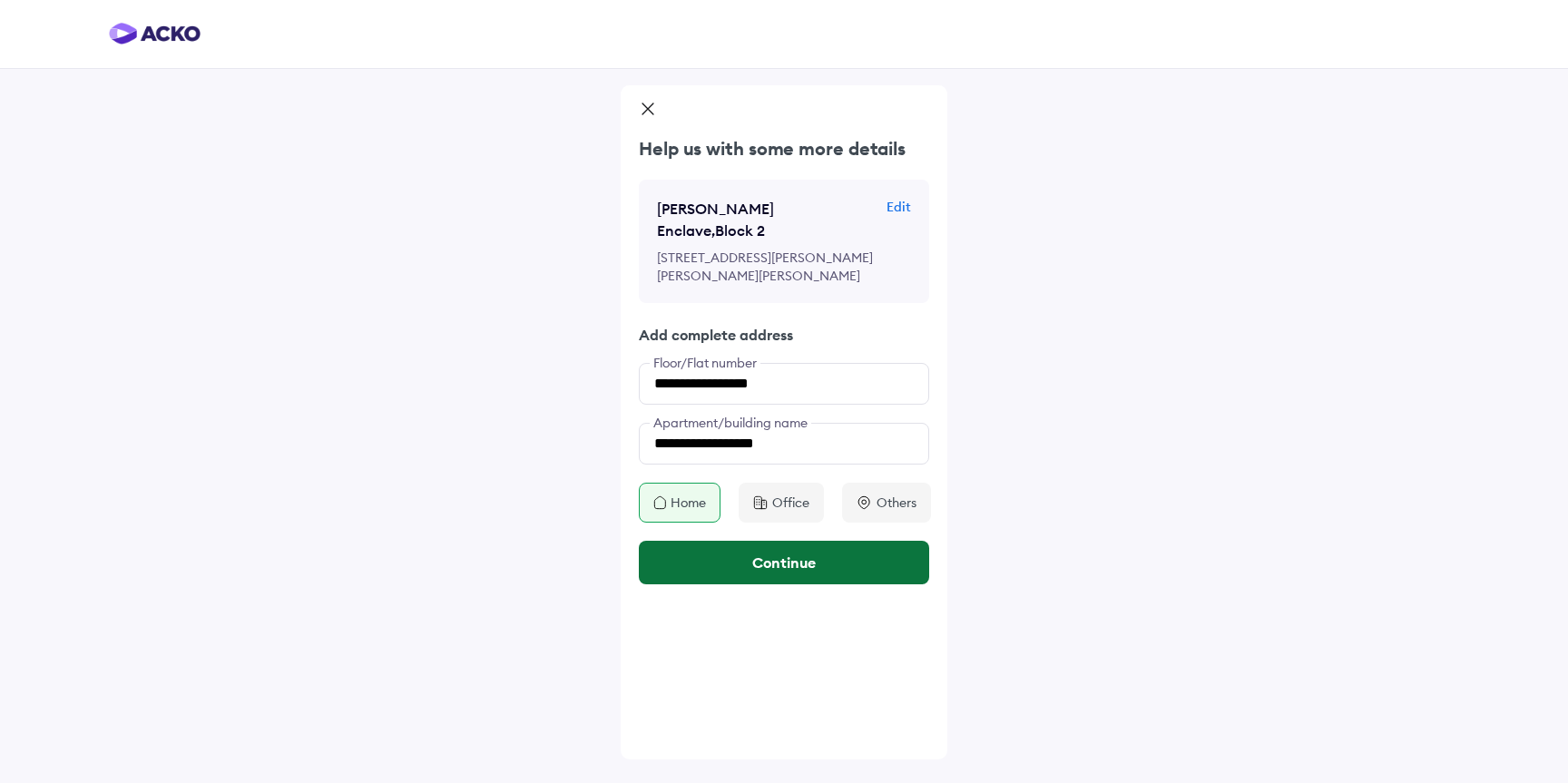
click at [768, 562] on button "Continue" at bounding box center [784, 563] width 290 height 43
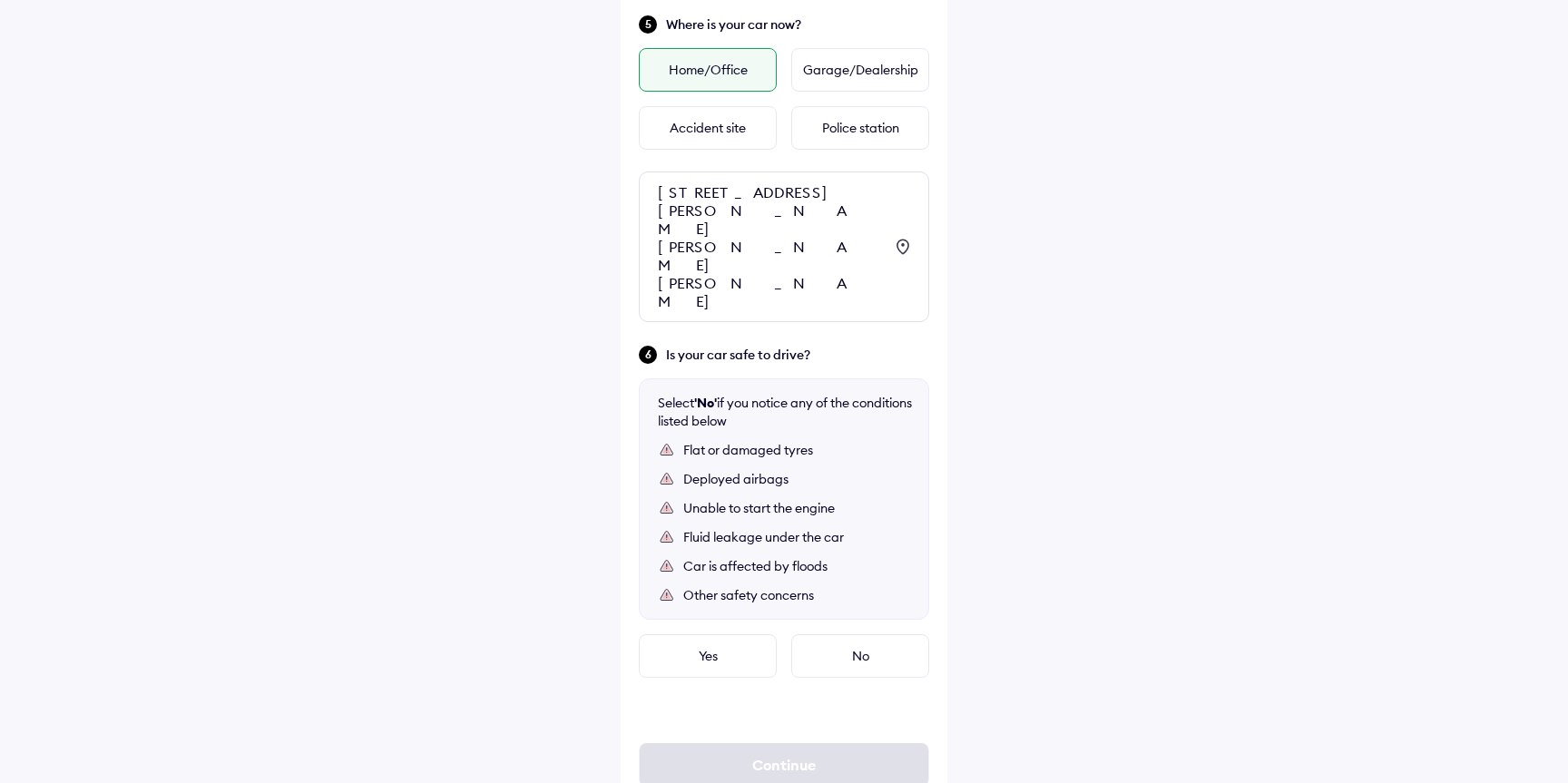
scroll to position [1013, 0]
click at [728, 631] on div "Yes" at bounding box center [707, 652] width 138 height 43
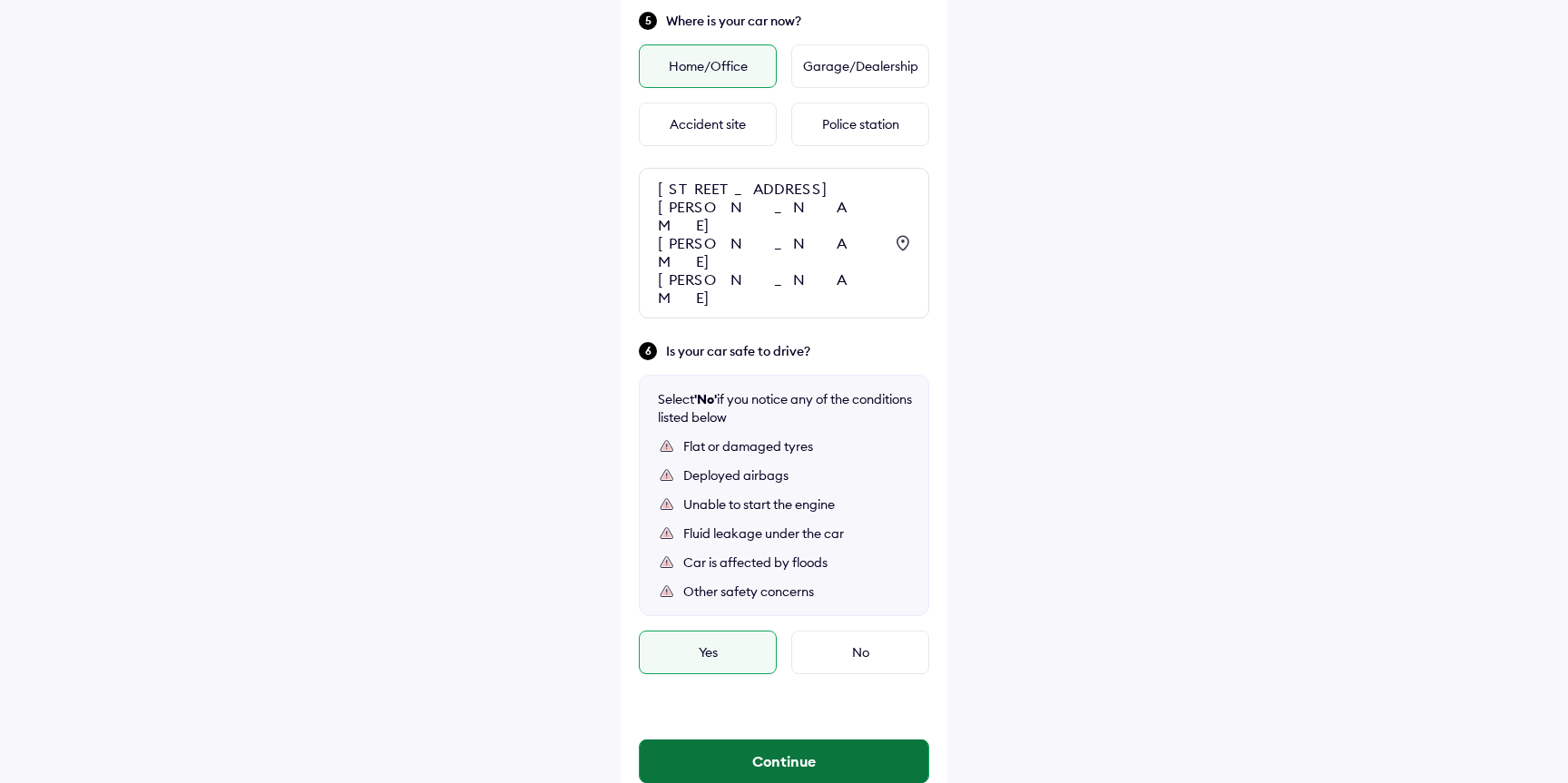
click at [791, 740] on button "Continue" at bounding box center [784, 761] width 288 height 43
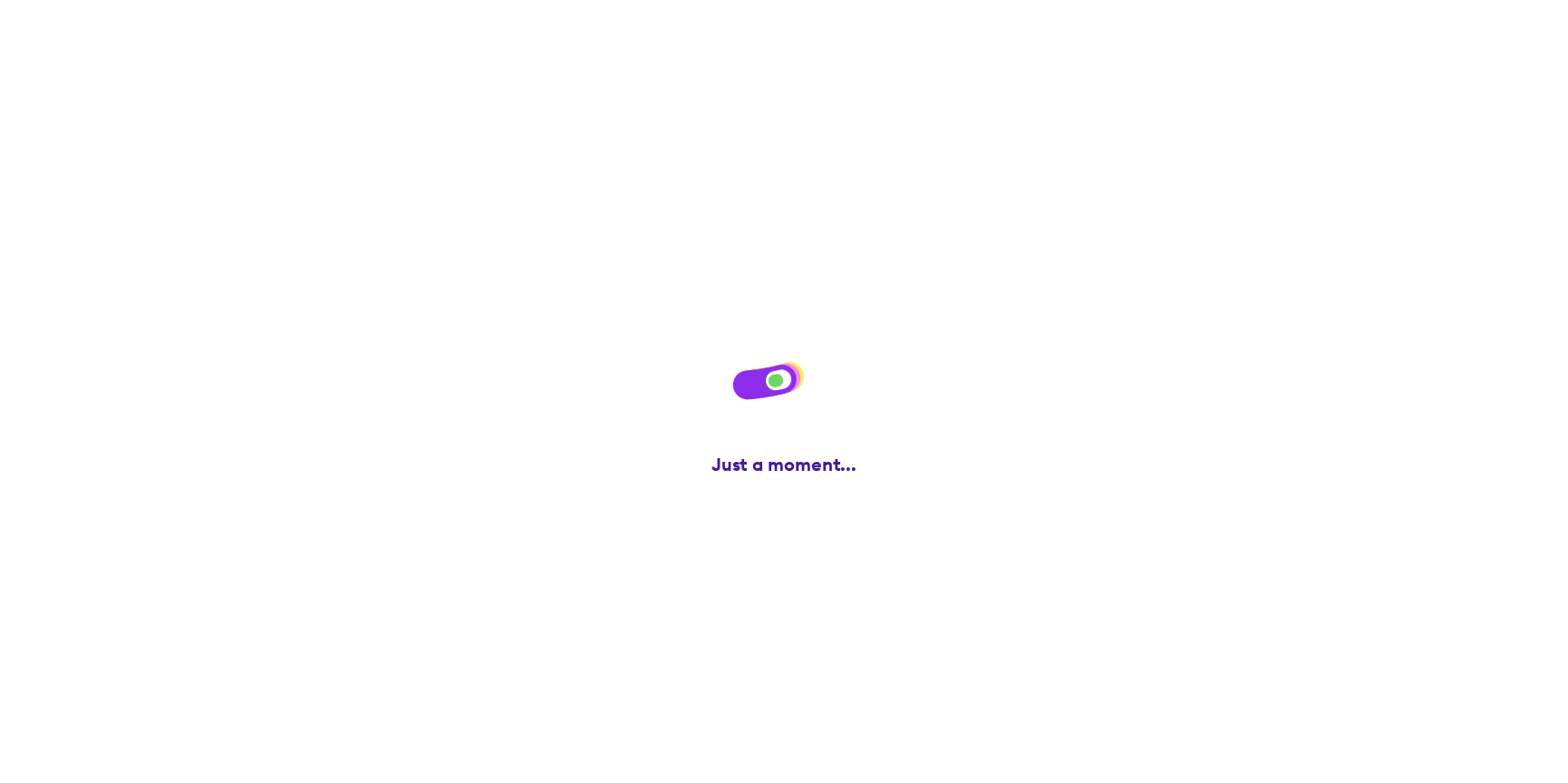
scroll to position [0, 0]
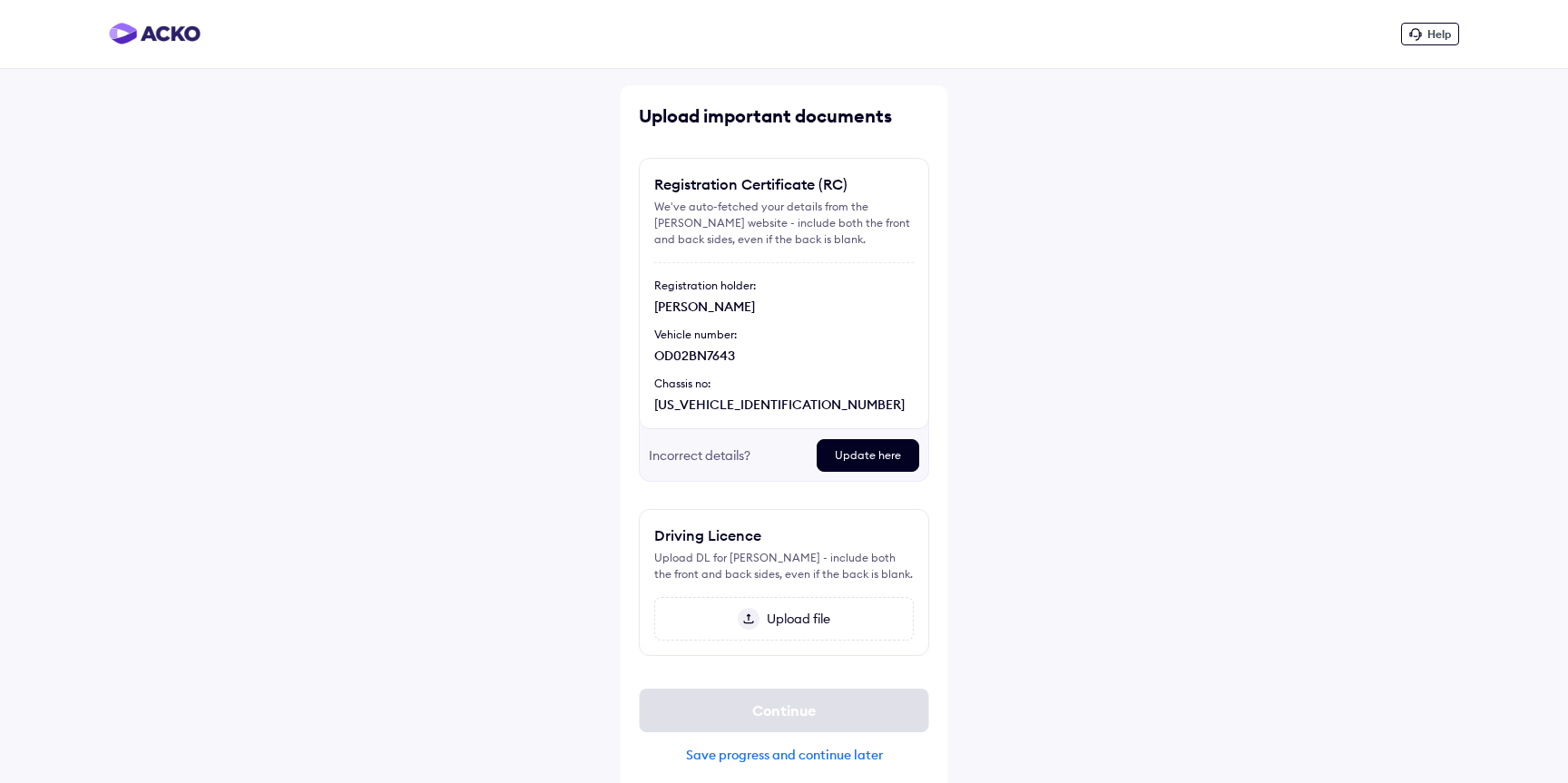
click at [944, 392] on div "Upload important documents Registration Certificate (RC) We've auto-fetched you…" at bounding box center [784, 441] width 327 height 711
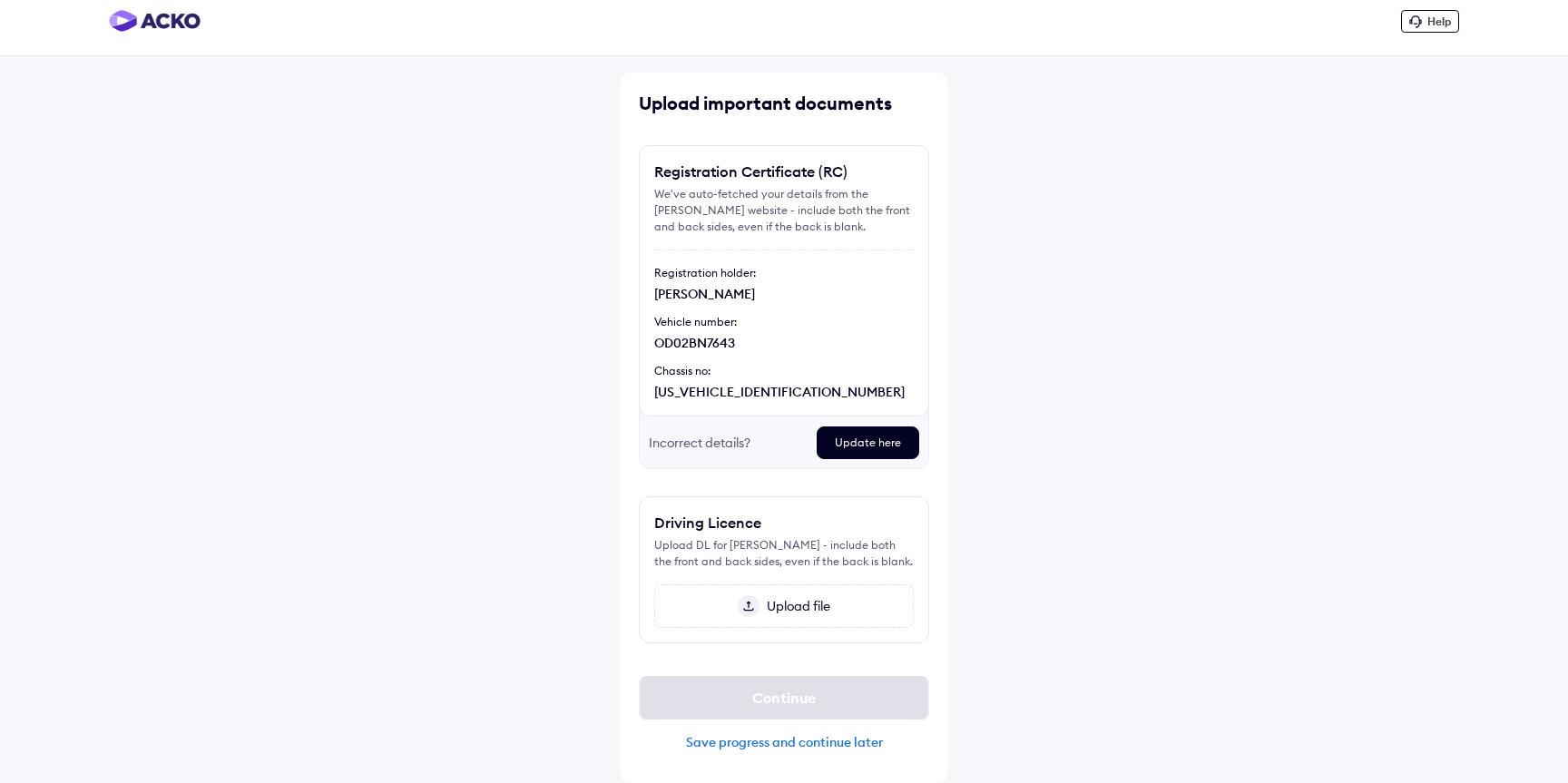
click at [925, 337] on div "Registration Certificate (RC) We've auto-fetched your details from the [PERSON_…" at bounding box center [784, 281] width 290 height 272
click at [939, 298] on div "Upload important documents Registration Certificate (RC) We've auto-fetched you…" at bounding box center [784, 428] width 327 height 711
click at [969, 298] on div "Help Upload important documents Registration Certificate (RC) We've auto-fetche…" at bounding box center [784, 384] width 1568 height 796
click at [954, 317] on div "Help Upload important documents Registration Certificate (RC) We've auto-fetche…" at bounding box center [784, 384] width 1568 height 796
click at [958, 331] on div "Help Upload important documents Registration Certificate (RC) We've auto-fetche…" at bounding box center [784, 384] width 1568 height 796
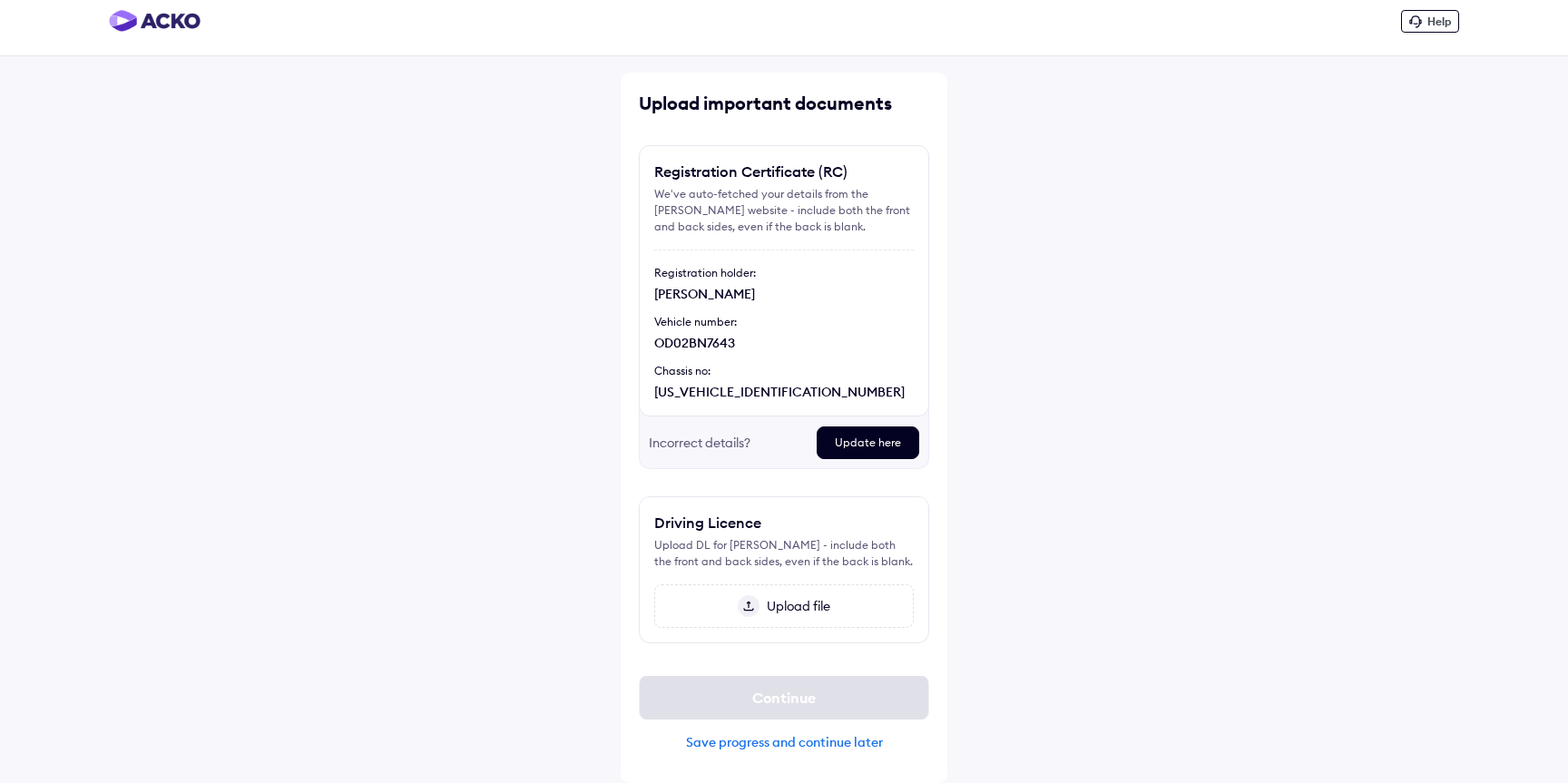
click at [690, 291] on div "[PERSON_NAME]" at bounding box center [784, 293] width 259 height 18
click at [675, 339] on div "OD02BN7643" at bounding box center [784, 342] width 259 height 18
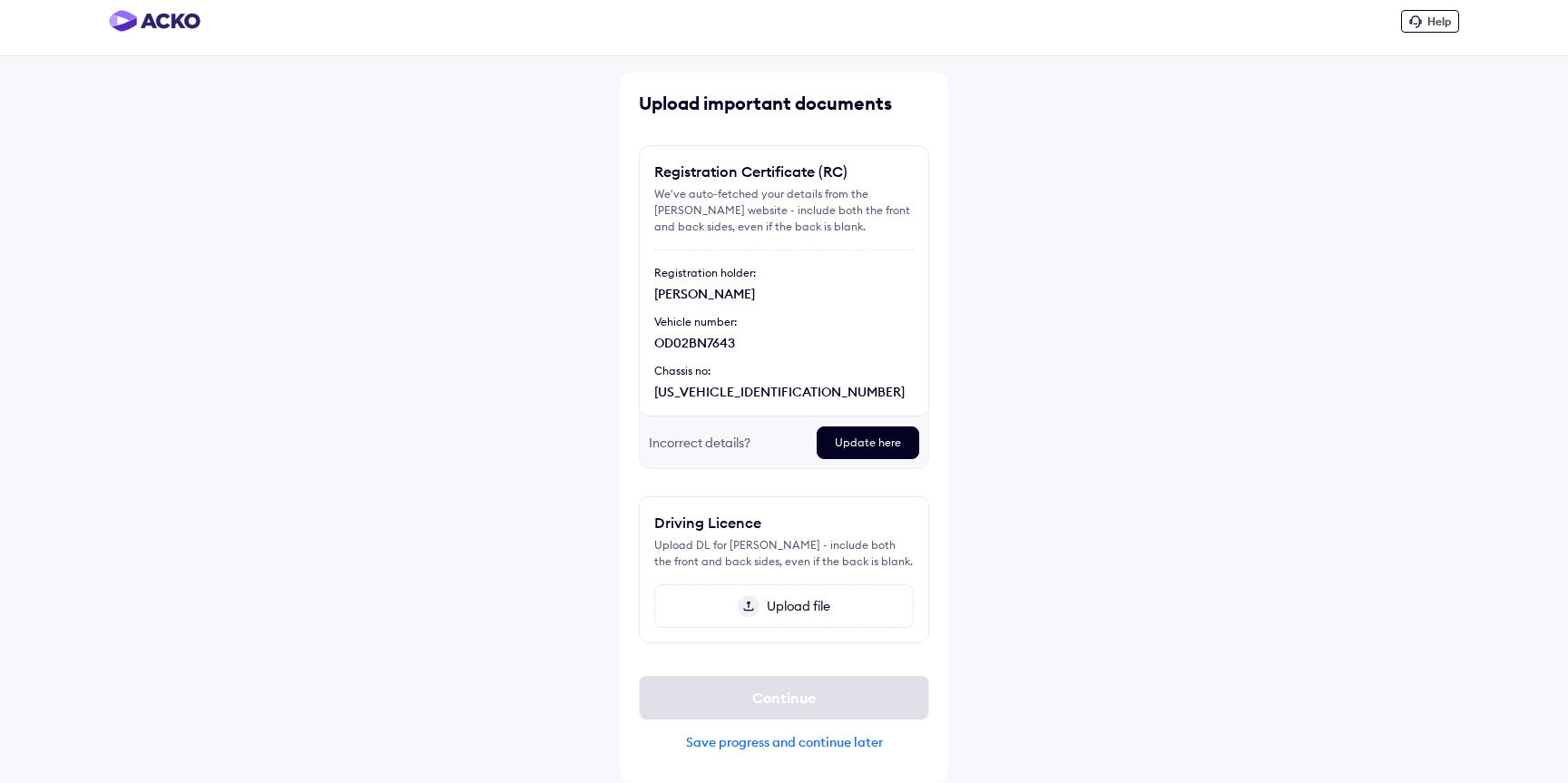
click at [668, 396] on div "[US_VEHICLE_IDENTIFICATION_NUMBER]" at bounding box center [784, 392] width 259 height 18
click at [726, 291] on div "[PERSON_NAME]" at bounding box center [784, 293] width 259 height 18
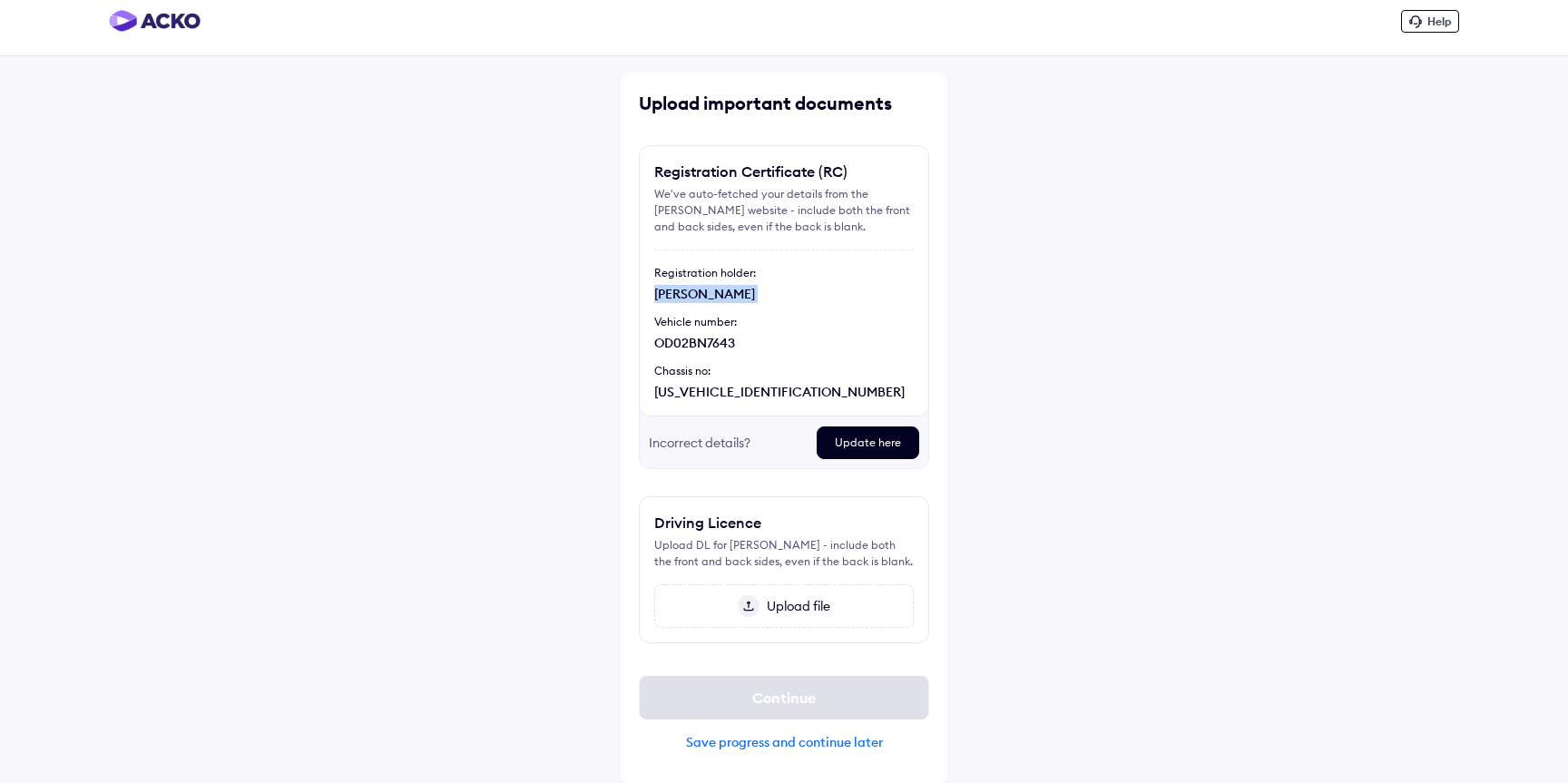
click at [804, 290] on div "[PERSON_NAME]" at bounding box center [784, 293] width 259 height 18
drag, startPoint x: 653, startPoint y: 293, endPoint x: 801, endPoint y: 391, distance: 177.5
click at [801, 391] on div "Registration Certificate (RC) We've auto-fetched your details from the [PERSON_…" at bounding box center [784, 281] width 290 height 272
click at [801, 391] on div "[US_VEHICLE_IDENTIFICATION_NUMBER]" at bounding box center [784, 392] width 259 height 18
drag, startPoint x: 655, startPoint y: 273, endPoint x: 813, endPoint y: 384, distance: 193.1
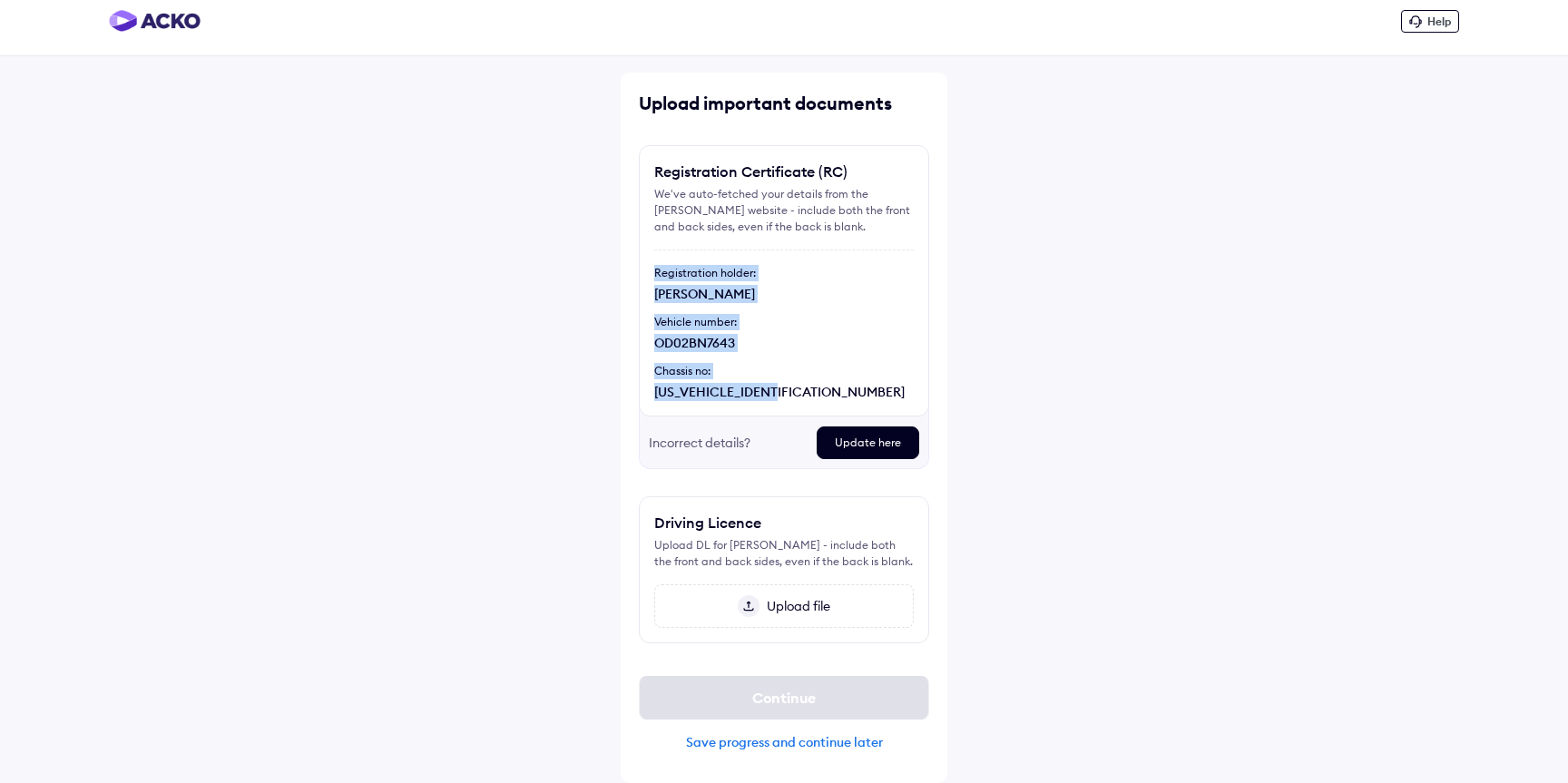
click at [814, 384] on div "Registration Certificate (RC) We've auto-fetched your details from the [PERSON_…" at bounding box center [784, 281] width 290 height 272
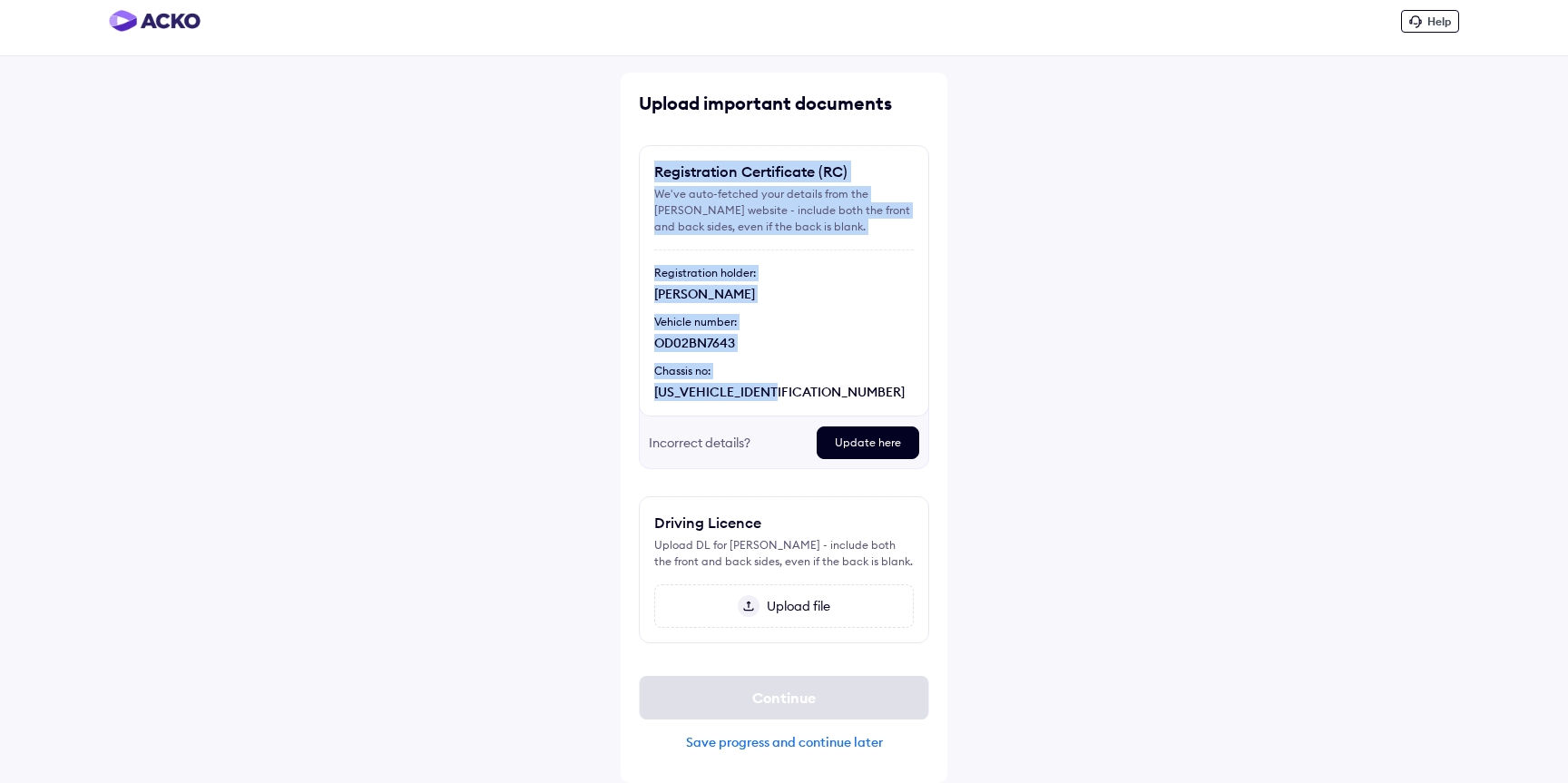
drag, startPoint x: 656, startPoint y: 170, endPoint x: 796, endPoint y: 399, distance: 268.4
click at [797, 400] on div "Registration Certificate (RC) We've auto-fetched your details from the [PERSON_…" at bounding box center [784, 281] width 290 height 272
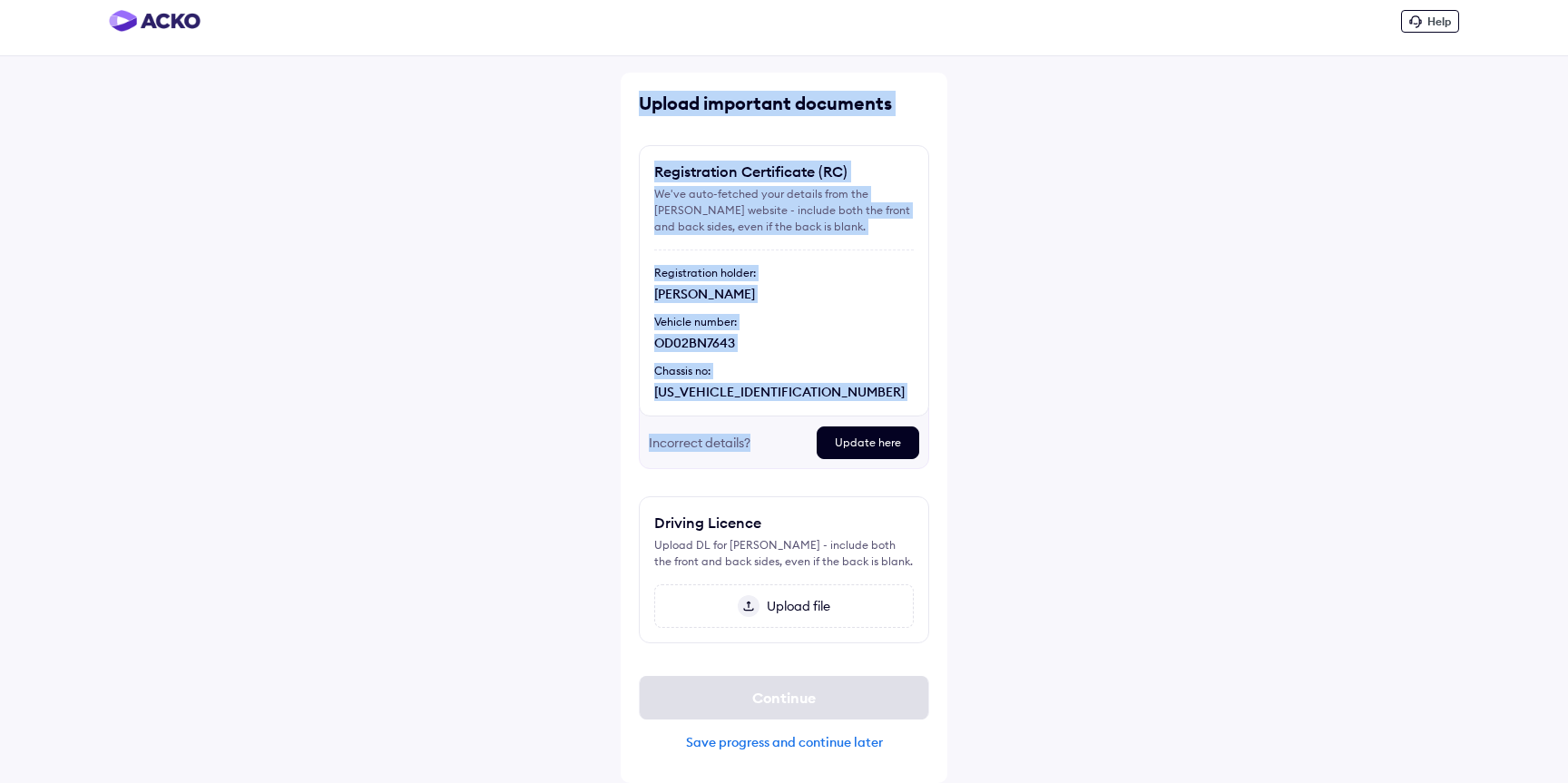
drag, startPoint x: 753, startPoint y: 443, endPoint x: 642, endPoint y: 103, distance: 357.7
click at [642, 103] on div "Upload important documents Registration Certificate (RC) We've auto-fetched you…" at bounding box center [784, 428] width 327 height 711
click at [642, 104] on div "Upload important documents" at bounding box center [784, 103] width 290 height 25
drag, startPoint x: 642, startPoint y: 104, endPoint x: 753, endPoint y: 450, distance: 363.4
click at [753, 450] on div "Upload important documents Registration Certificate (RC) We've auto-fetched you…" at bounding box center [784, 428] width 327 height 711
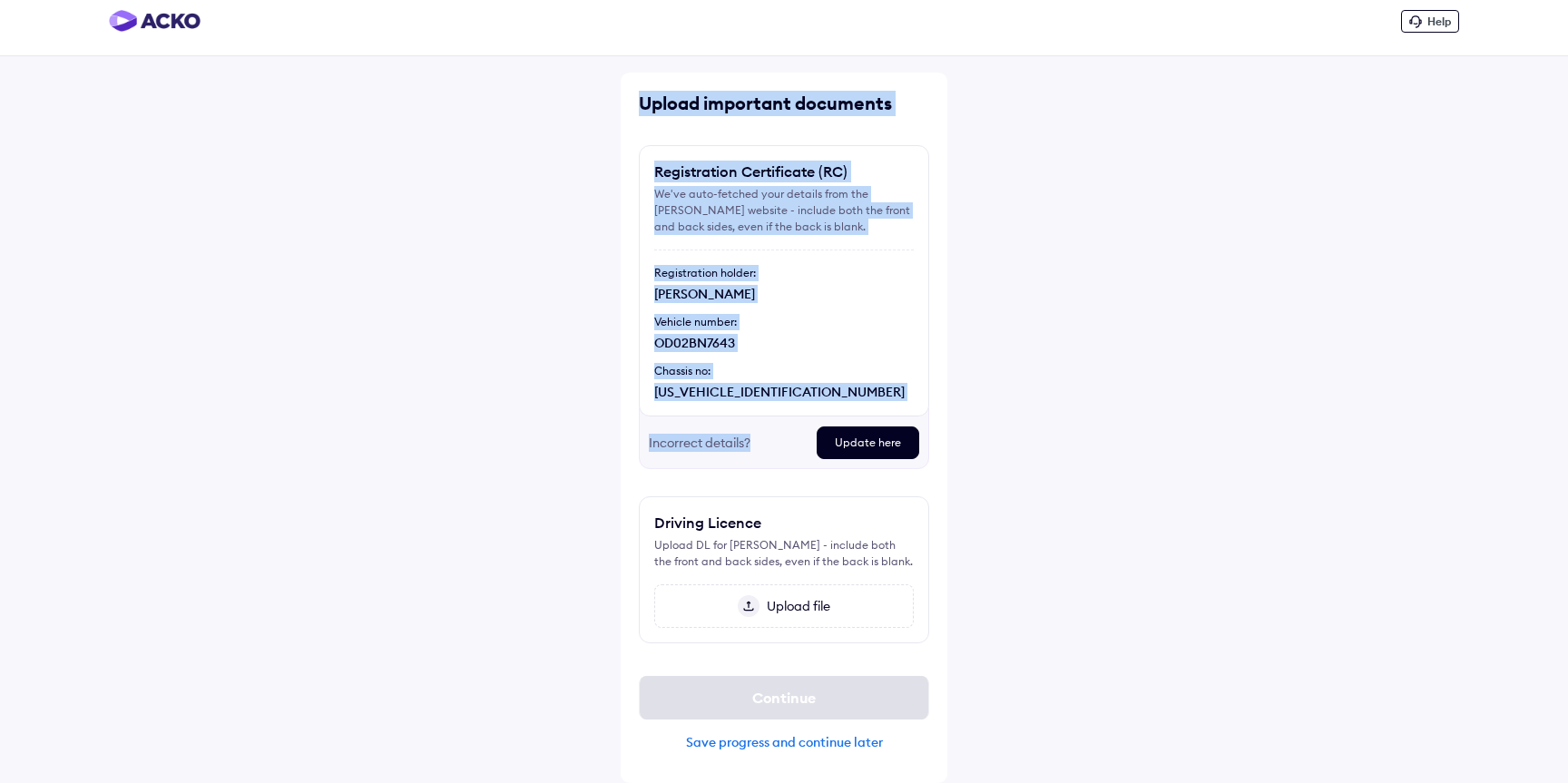
click at [807, 391] on div "[US_VEHICLE_IDENTIFICATION_NUMBER]" at bounding box center [784, 392] width 259 height 18
drag, startPoint x: 753, startPoint y: 440, endPoint x: 633, endPoint y: 80, distance: 379.5
click at [633, 80] on div "Upload important documents Registration Certificate (RC) We've auto-fetched you…" at bounding box center [784, 428] width 327 height 711
click at [633, 113] on div "Upload important documents Registration Certificate (RC) We've auto-fetched you…" at bounding box center [784, 428] width 327 height 711
drag, startPoint x: 639, startPoint y: 101, endPoint x: 763, endPoint y: 448, distance: 368.5
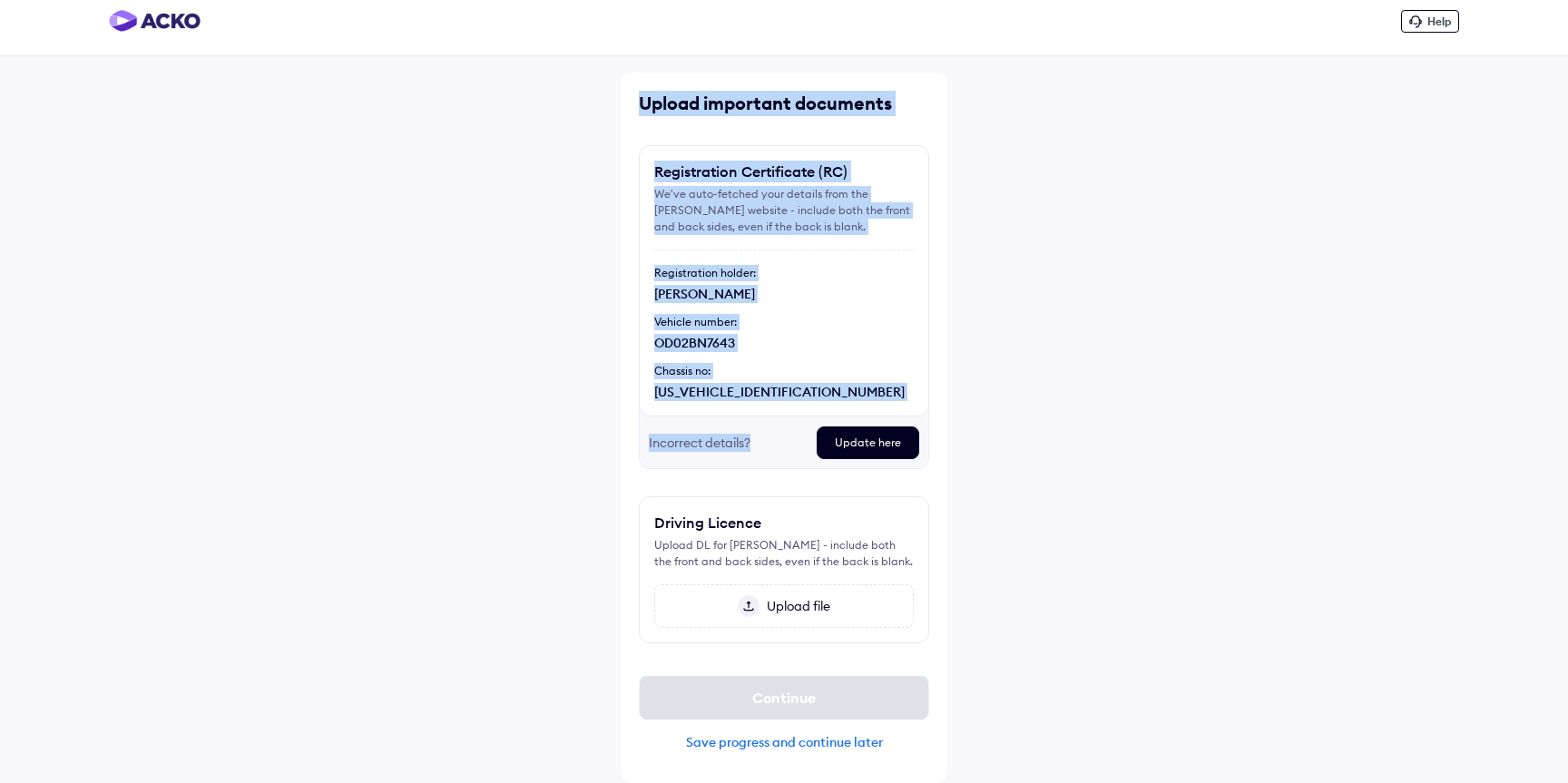
click at [763, 448] on div "Upload important documents Registration Certificate (RC) We've auto-fetched you…" at bounding box center [784, 428] width 327 height 711
click at [763, 448] on div "Incorrect details?" at bounding box center [724, 443] width 153 height 33
drag, startPoint x: 753, startPoint y: 441, endPoint x: 635, endPoint y: 84, distance: 376.0
click at [635, 83] on div "Upload important documents Registration Certificate (RC) We've auto-fetched you…" at bounding box center [784, 428] width 327 height 711
click at [636, 97] on div "Upload important documents Registration Certificate (RC) We've auto-fetched you…" at bounding box center [784, 428] width 327 height 711
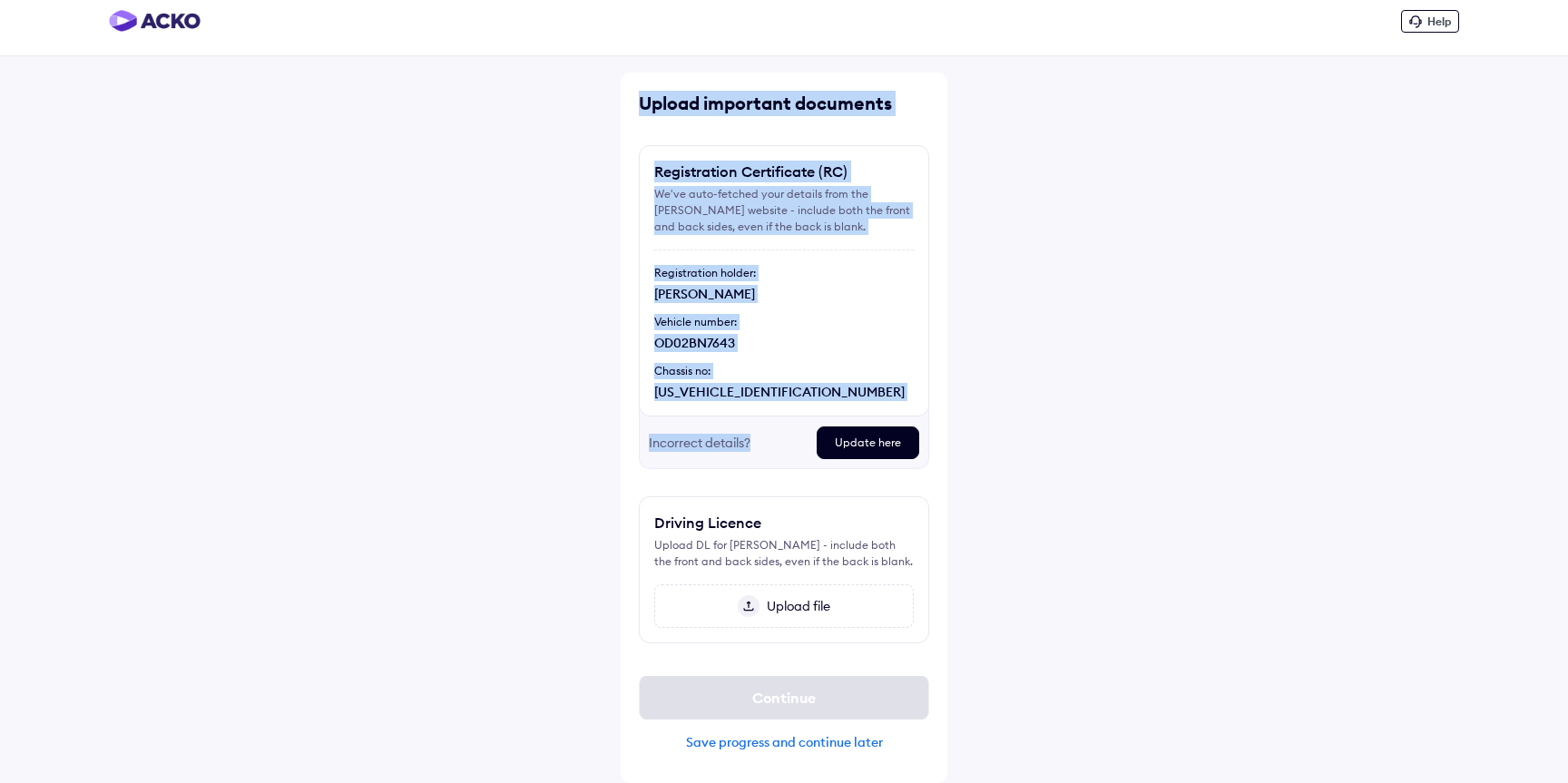
drag, startPoint x: 640, startPoint y: 101, endPoint x: 754, endPoint y: 455, distance: 371.9
click at [755, 456] on div "Upload important documents Registration Certificate (RC) We've auto-fetched you…" at bounding box center [784, 428] width 327 height 711
click at [758, 443] on div "Incorrect details?" at bounding box center [724, 443] width 153 height 33
drag, startPoint x: 758, startPoint y: 443, endPoint x: 630, endPoint y: 99, distance: 367.0
click at [630, 99] on div "Upload important documents Registration Certificate (RC) We've auto-fetched you…" at bounding box center [784, 428] width 327 height 711
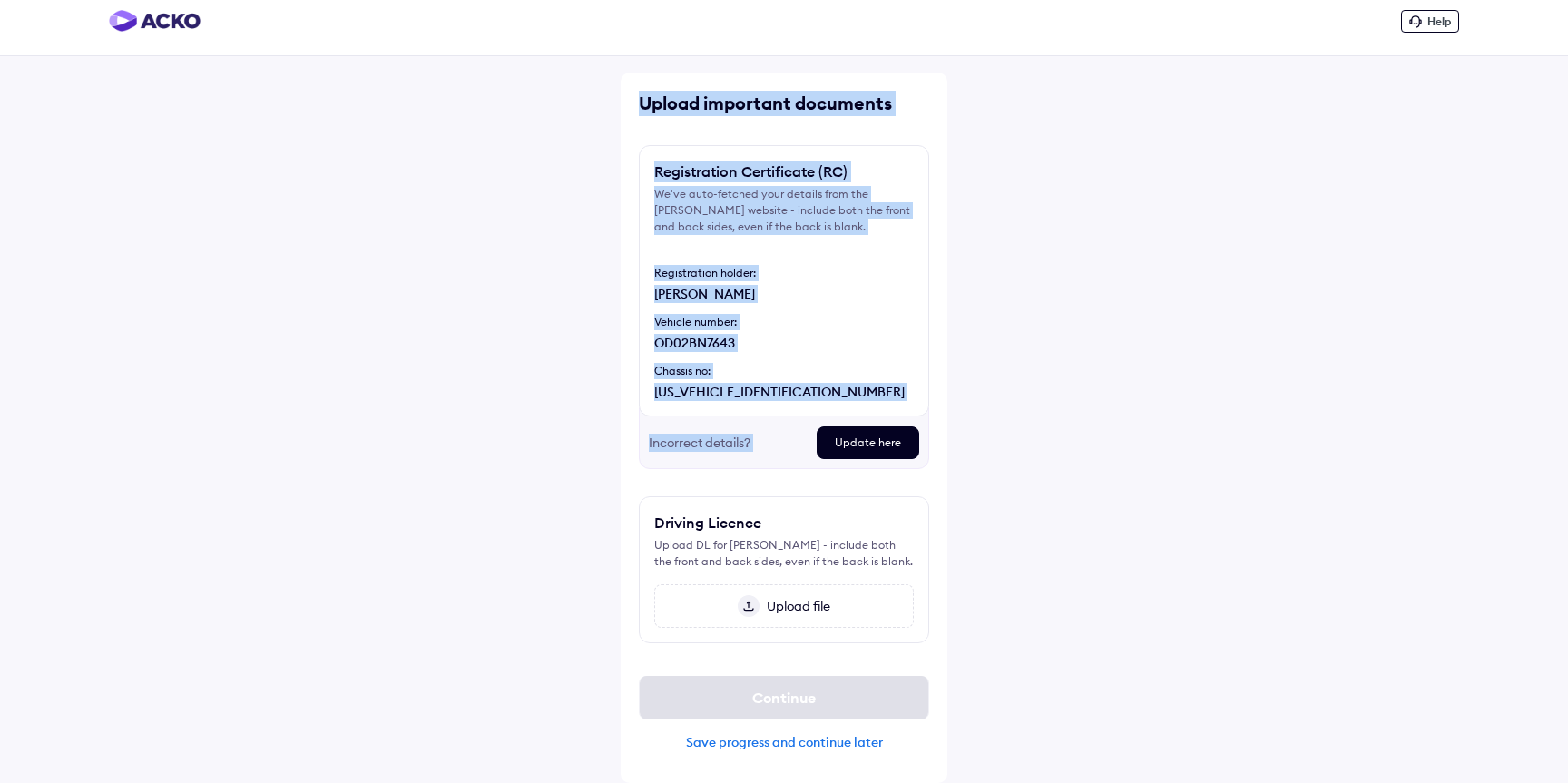
click at [870, 146] on div "Registration Certificate (RC) We've auto-fetched your details from the [PERSON_…" at bounding box center [784, 281] width 290 height 272
drag, startPoint x: 640, startPoint y: 104, endPoint x: 776, endPoint y: 439, distance: 361.6
click at [777, 441] on div "Upload important documents Registration Certificate (RC) We've auto-fetched you…" at bounding box center [784, 428] width 327 height 711
click at [776, 439] on div "Incorrect details?" at bounding box center [724, 443] width 153 height 33
drag, startPoint x: 757, startPoint y: 440, endPoint x: 636, endPoint y: 99, distance: 361.8
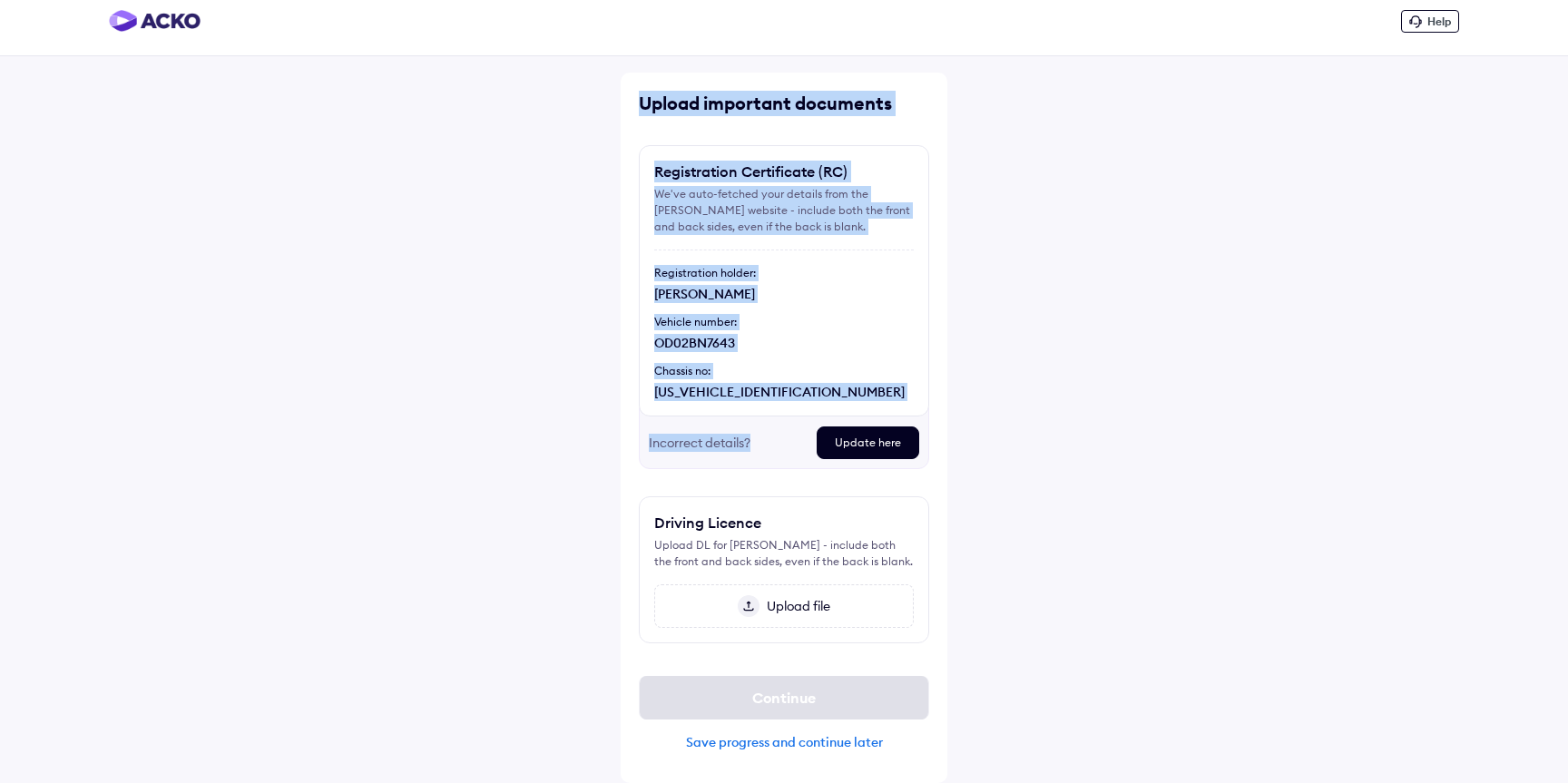
click at [636, 99] on div "Upload important documents Registration Certificate (RC) We've auto-fetched you…" at bounding box center [784, 428] width 327 height 711
drag, startPoint x: 640, startPoint y: 101, endPoint x: 754, endPoint y: 445, distance: 362.4
click at [754, 446] on div "Upload important documents Registration Certificate (RC) We've auto-fetched you…" at bounding box center [784, 428] width 327 height 711
click at [754, 445] on div "Incorrect details?" at bounding box center [724, 443] width 153 height 33
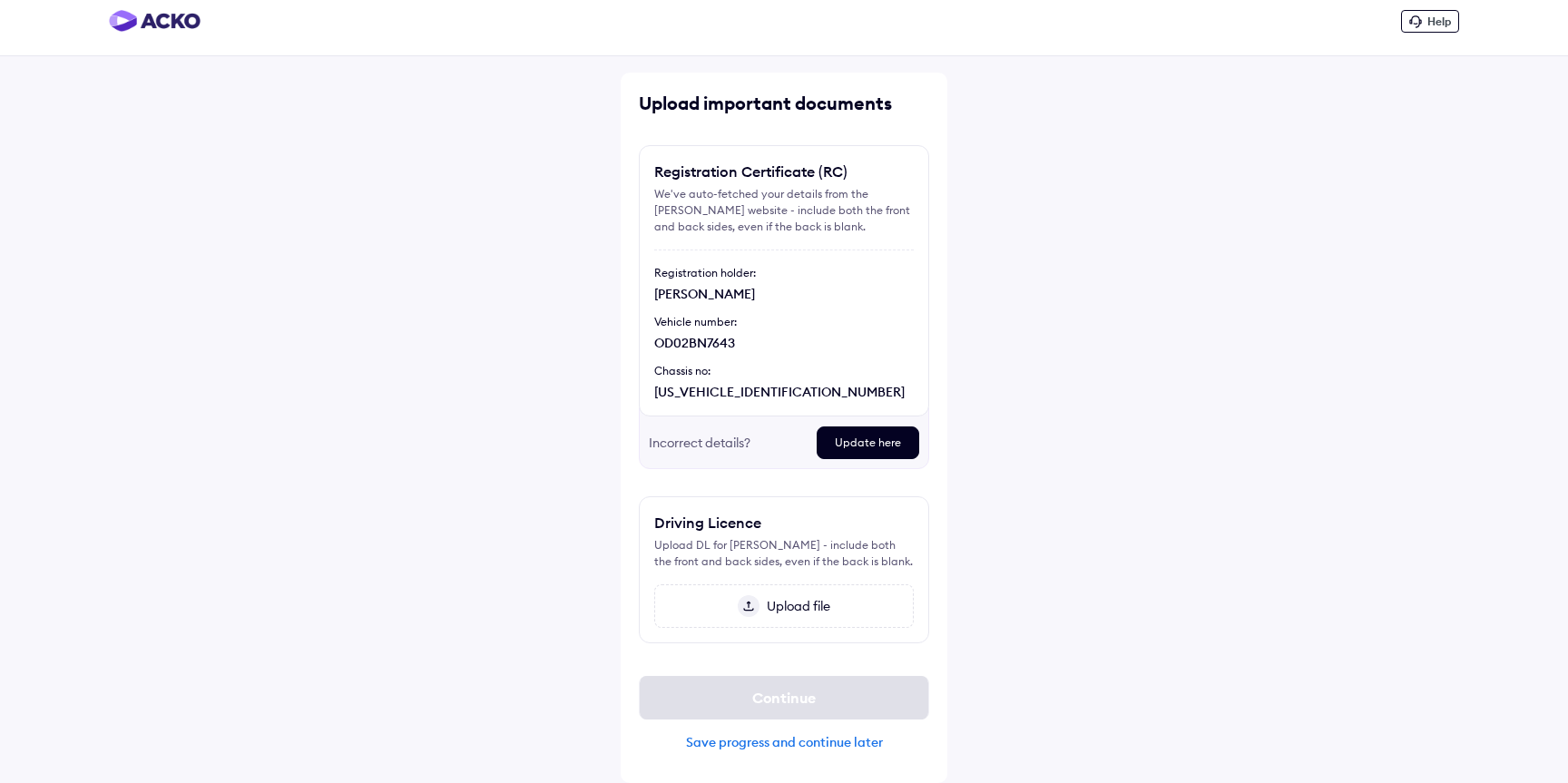
scroll to position [0, 0]
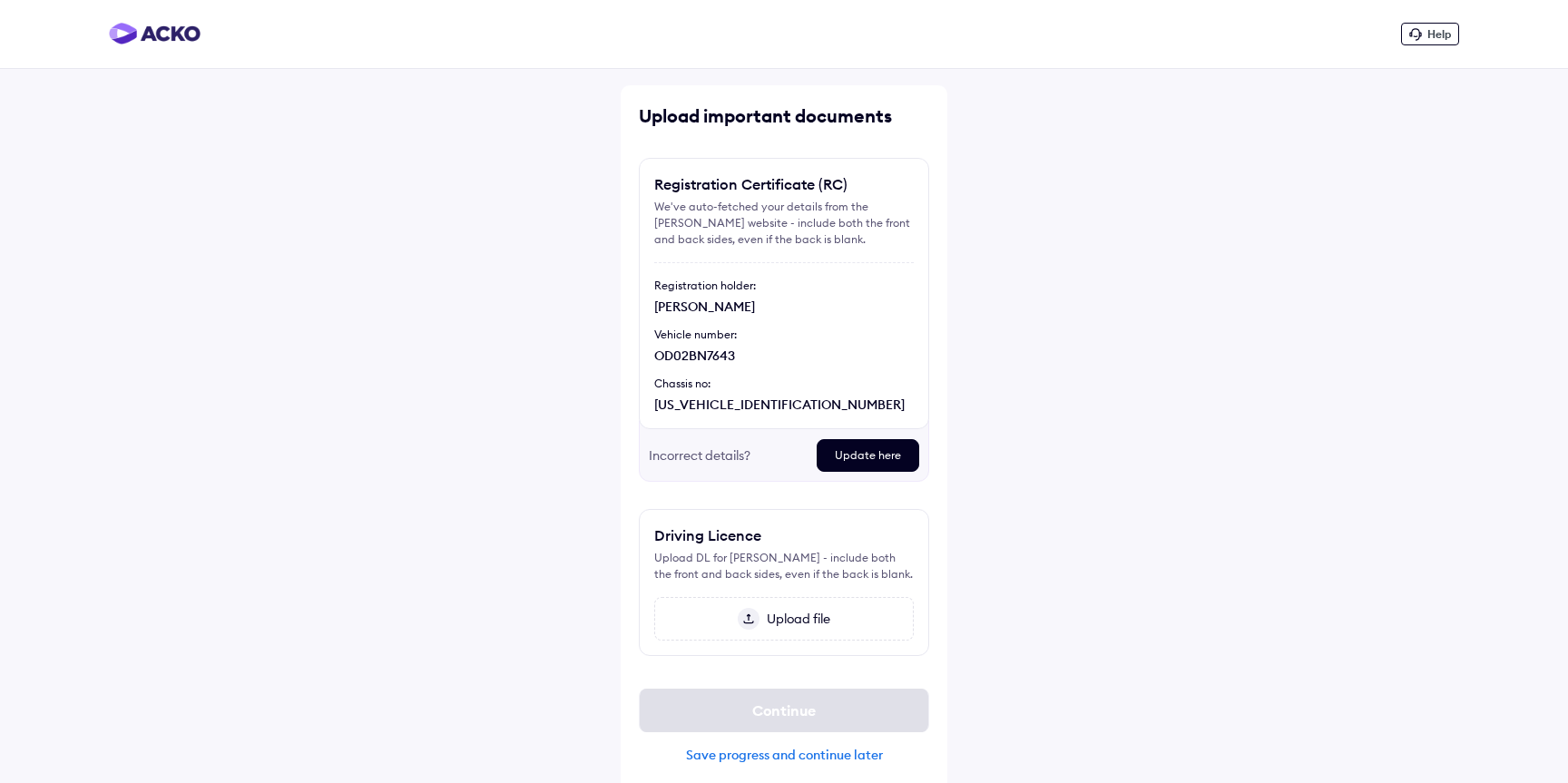
click at [755, 116] on div "Upload important documents" at bounding box center [784, 116] width 290 height 25
click at [848, 117] on div "Upload important documents" at bounding box center [784, 116] width 290 height 25
drag, startPoint x: 640, startPoint y: 120, endPoint x: 891, endPoint y: 119, distance: 251.0
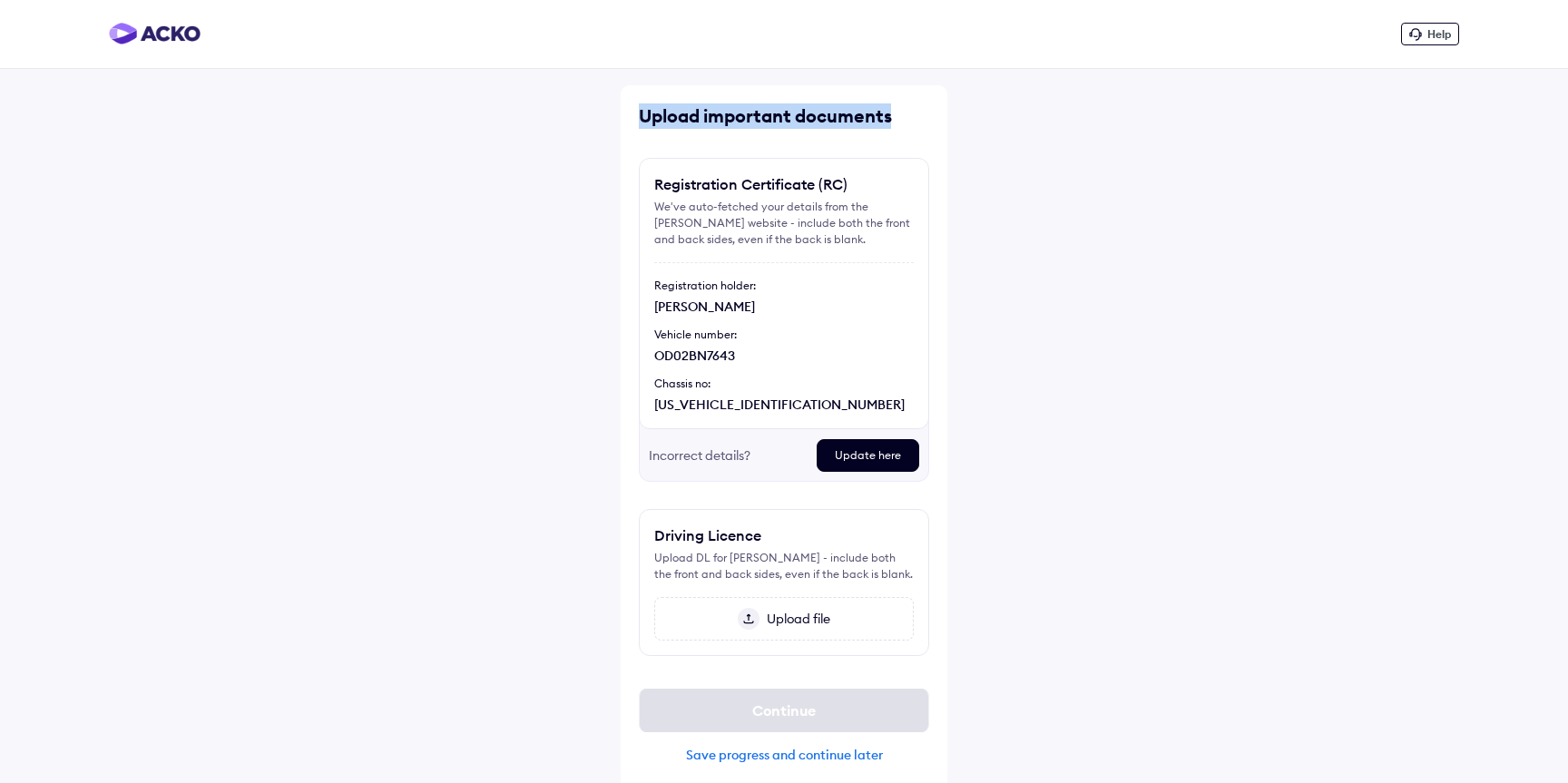
click at [891, 119] on div "Upload important documents" at bounding box center [784, 116] width 290 height 25
click at [753, 119] on div "Upload important documents" at bounding box center [784, 116] width 290 height 25
click at [846, 118] on div "Upload important documents" at bounding box center [784, 116] width 290 height 25
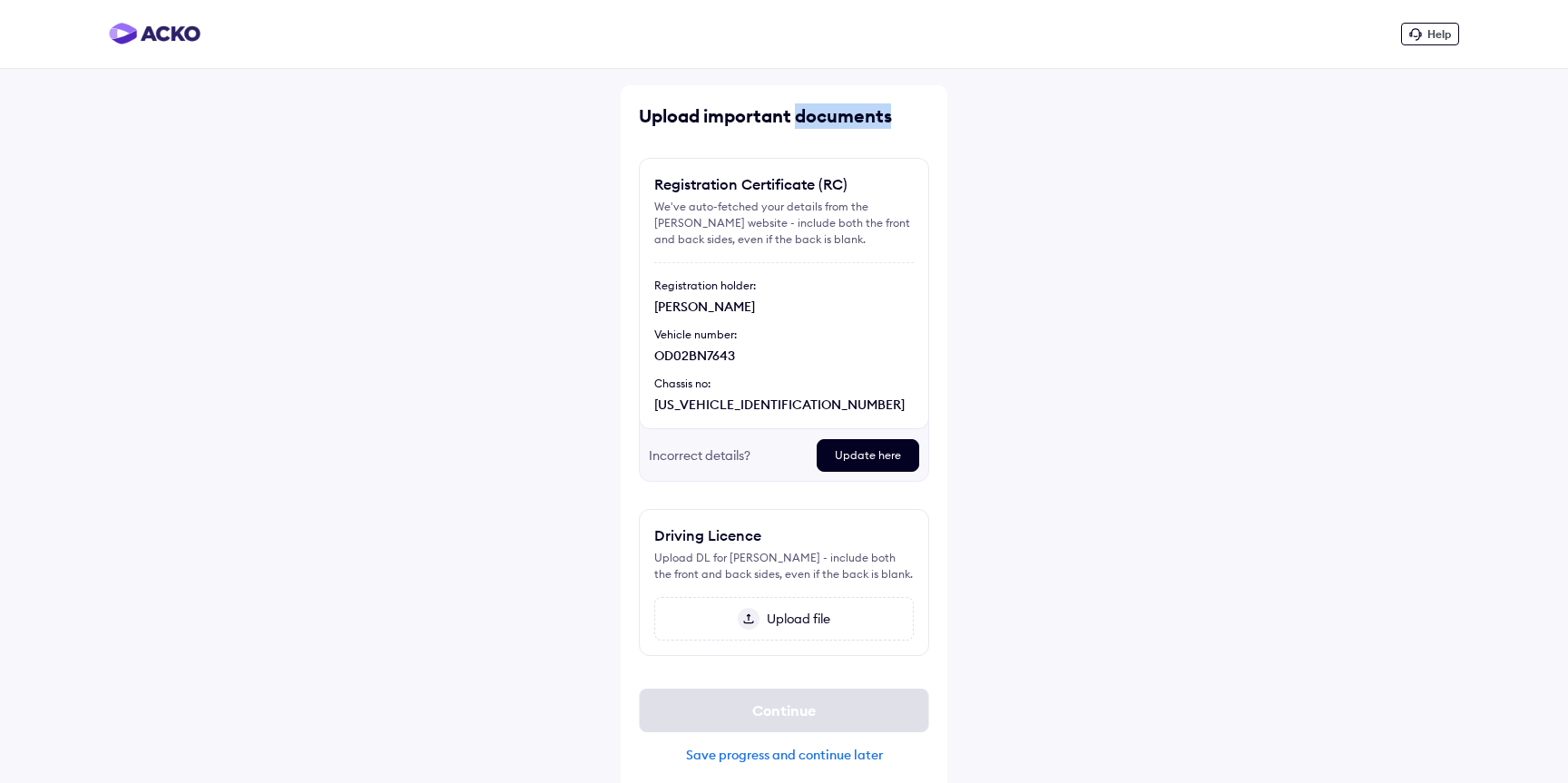
click at [846, 118] on div "Upload important documents" at bounding box center [784, 116] width 290 height 25
drag, startPoint x: 637, startPoint y: 117, endPoint x: 914, endPoint y: 126, distance: 277.1
click at [915, 125] on div "Upload important documents Registration Certificate (RC) We've auto-fetched you…" at bounding box center [784, 441] width 327 height 711
click at [914, 126] on div "Upload important documents" at bounding box center [784, 116] width 290 height 25
click at [771, 116] on div "Upload important documents" at bounding box center [784, 116] width 290 height 25
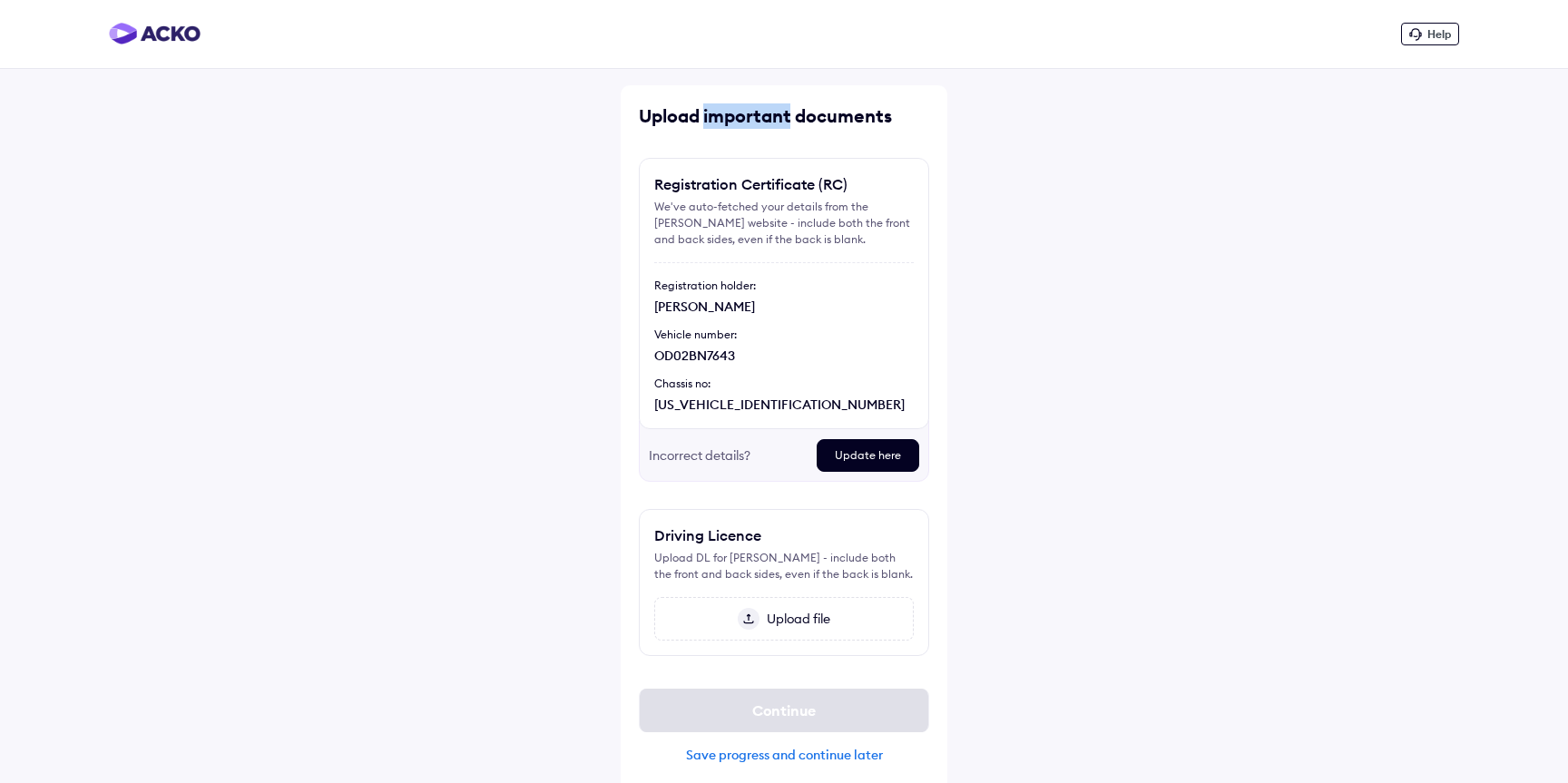
click at [771, 116] on div "Upload important documents" at bounding box center [784, 116] width 290 height 25
click at [895, 111] on div "Upload important documents" at bounding box center [784, 116] width 290 height 25
click at [846, 119] on div "Upload important documents" at bounding box center [784, 116] width 290 height 25
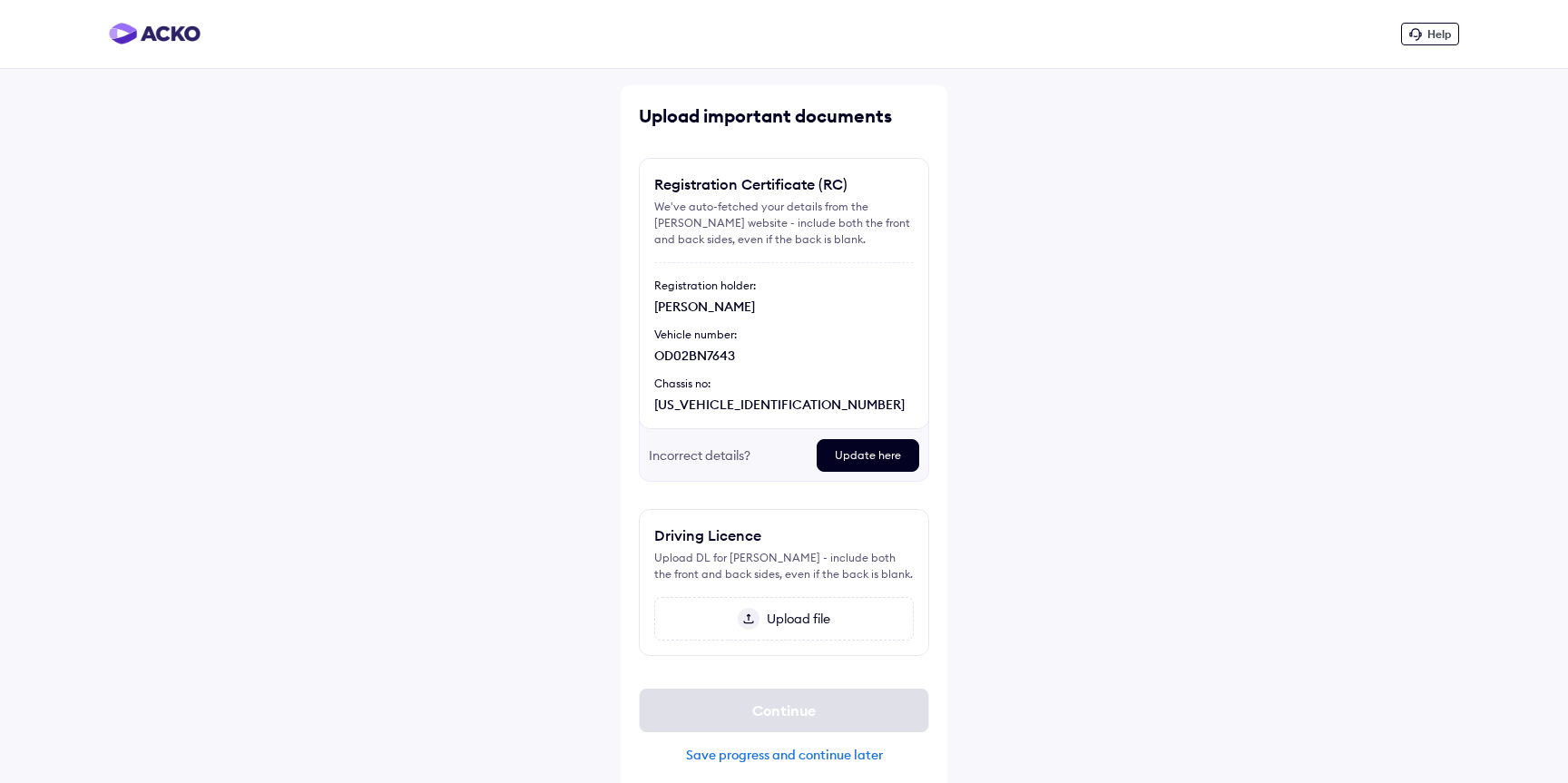
click at [676, 118] on div "Upload important documents" at bounding box center [784, 116] width 290 height 25
click at [753, 115] on div "Upload important documents" at bounding box center [784, 116] width 290 height 25
click at [846, 114] on div "Upload important documents" at bounding box center [784, 116] width 290 height 25
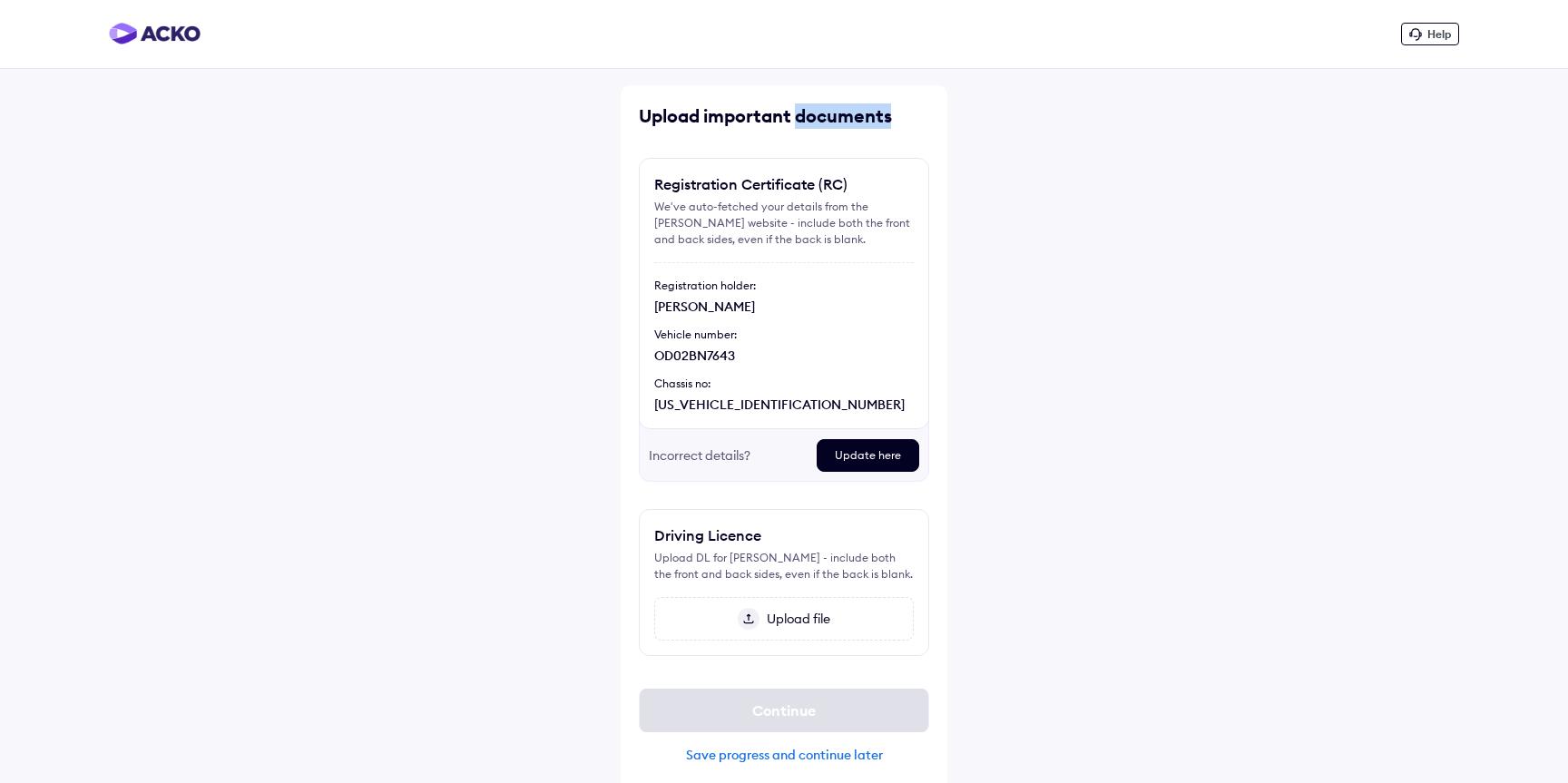
click at [846, 114] on div "Upload important documents" at bounding box center [784, 116] width 290 height 25
click at [861, 119] on div "Upload important documents" at bounding box center [784, 116] width 290 height 25
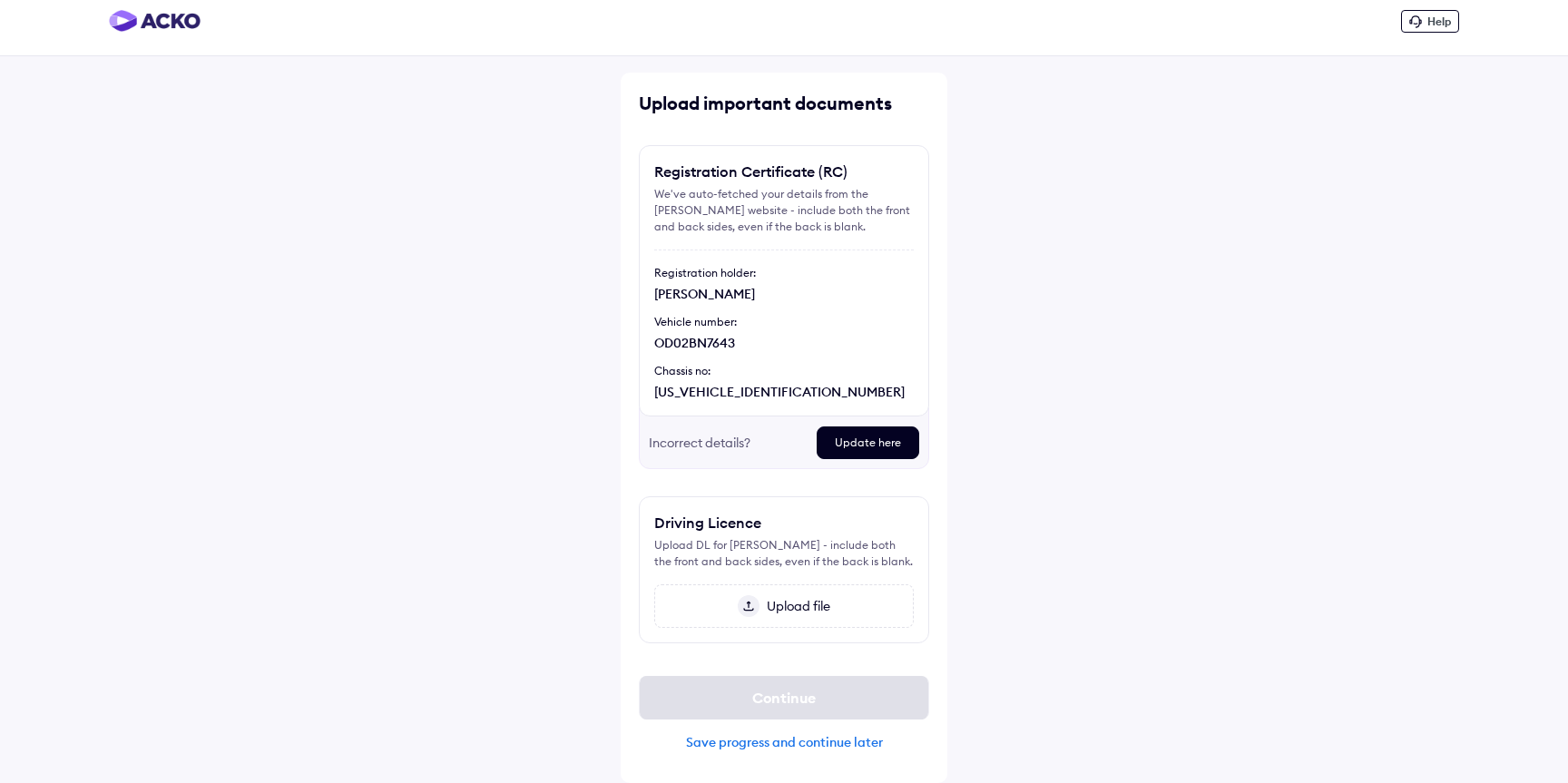
click at [1157, 16] on div "Help" at bounding box center [784, 21] width 1568 height 69
click at [1035, 270] on div "Help Upload important documents Registration Certificate (RC) We've auto-fetche…" at bounding box center [784, 384] width 1568 height 796
click at [1012, 152] on div "Help Upload important documents Registration Certificate (RC) We've auto-fetche…" at bounding box center [784, 384] width 1568 height 796
click at [800, 737] on div "Save progress and continue later" at bounding box center [784, 742] width 290 height 16
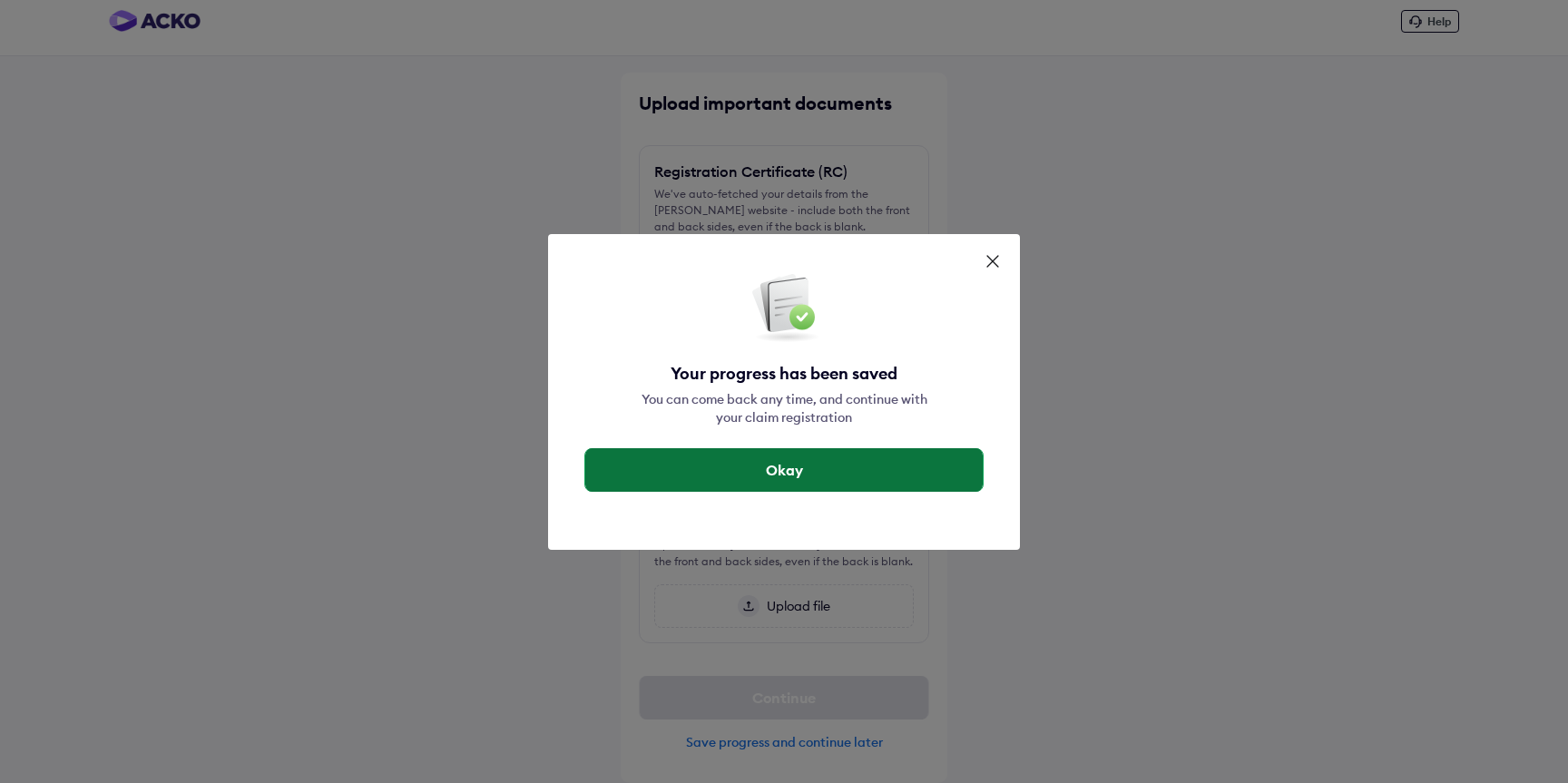
click at [784, 474] on button "Okay" at bounding box center [784, 470] width 397 height 43
